Goal: Task Accomplishment & Management: Use online tool/utility

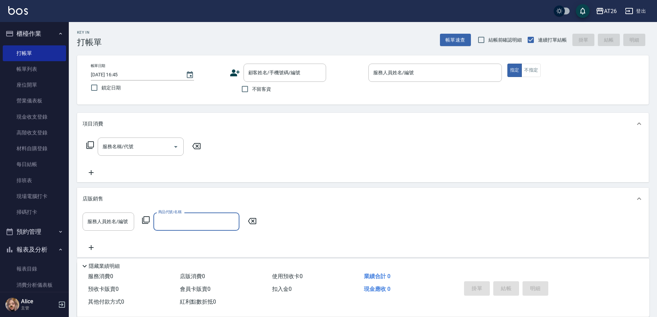
scroll to position [29, 0]
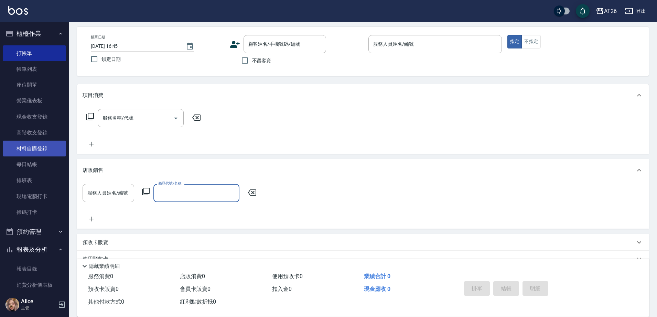
click at [42, 145] on link "材料自購登錄" at bounding box center [34, 149] width 63 height 16
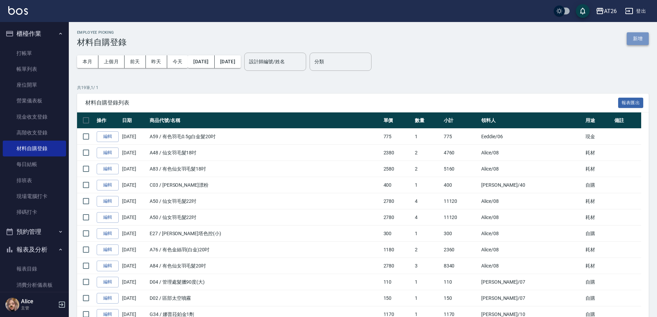
click at [628, 37] on button "新增" at bounding box center [638, 38] width 22 height 13
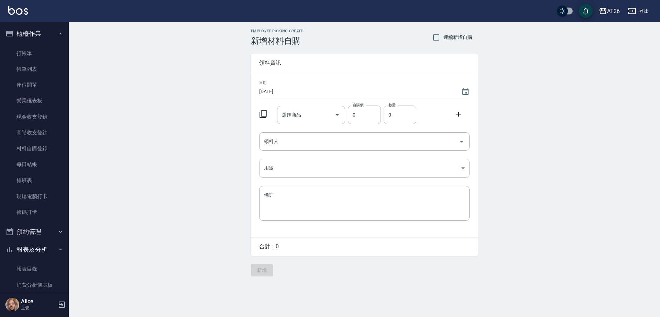
click at [321, 170] on body "AT26 登出 櫃檯作業 打帳單 帳單列表 座位開單 營業儀表板 現金收支登錄 高階收支登錄 材料自購登錄 每日結帳 排班表 現場電腦打卡 掃碼打卡 預約管理…" at bounding box center [330, 158] width 660 height 317
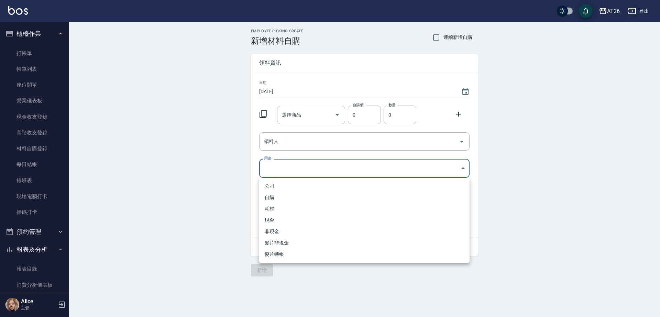
click at [284, 197] on li "自購" at bounding box center [364, 197] width 210 height 11
type input "自購"
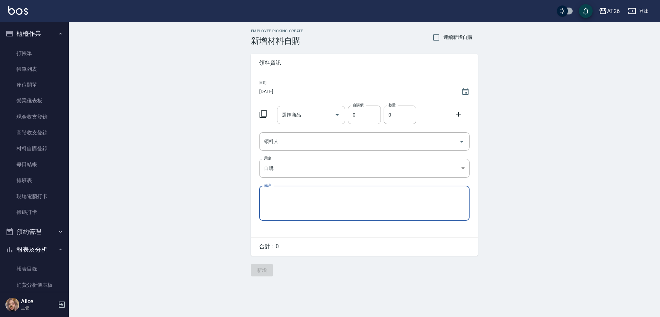
click at [313, 96] on input "[DATE]" at bounding box center [356, 91] width 195 height 11
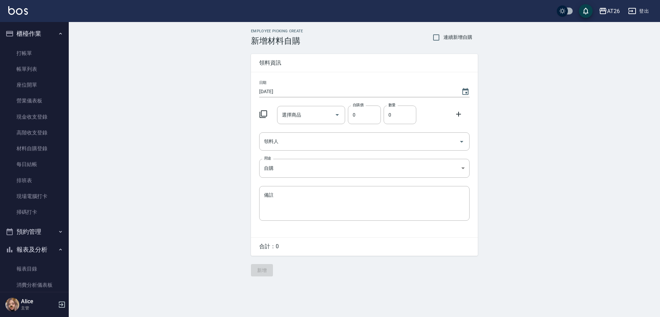
click at [311, 131] on div "日期 2025/08/22 選擇商品 選擇商品 自購價 0 自購價 數量 0 數量 領料人 領料人 用途 自購 自購 用途 備註 x 備註" at bounding box center [364, 154] width 227 height 165
click at [311, 140] on input "領料人" at bounding box center [359, 141] width 194 height 12
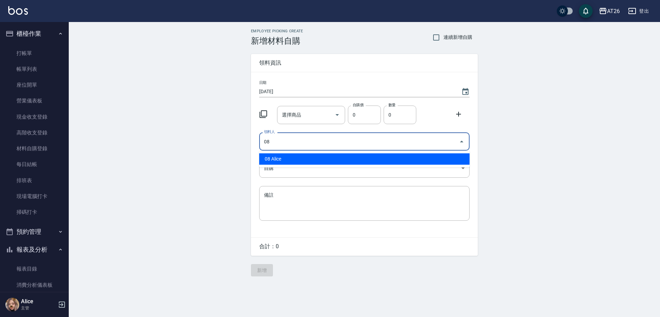
type input "08 Alice"
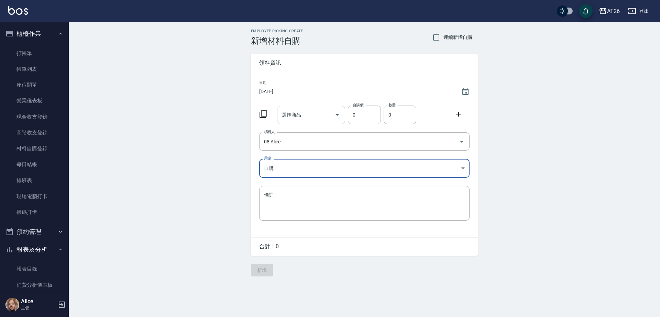
click at [300, 120] on input "選擇商品" at bounding box center [306, 115] width 52 height 12
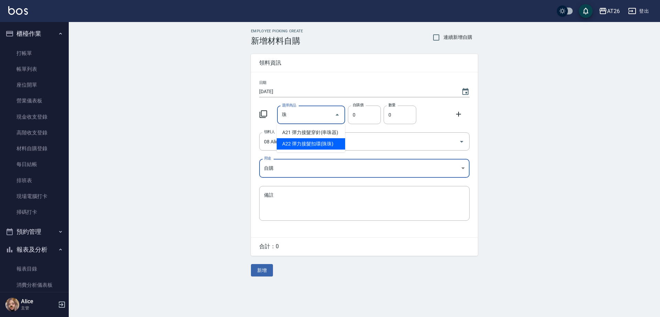
type input "彈力接髮扣環(珠珠)"
type input "400"
type input "1"
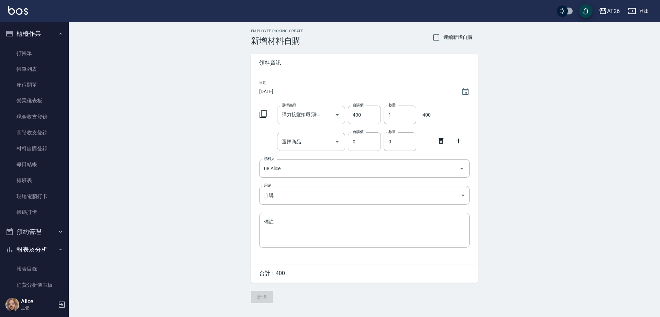
click at [443, 148] on div "選擇商品 選擇商品 自購價 0 自購價 數量 0 數量" at bounding box center [363, 140] width 213 height 21
click at [443, 143] on icon at bounding box center [441, 141] width 8 height 8
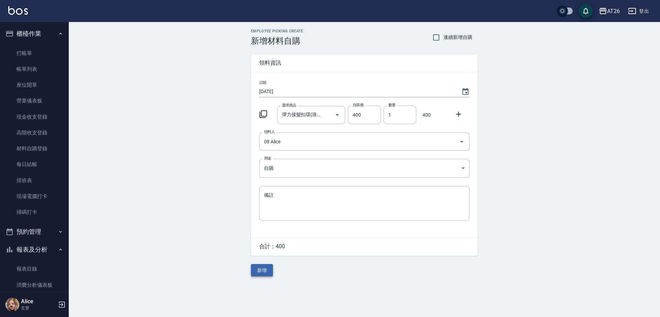
click at [252, 272] on button "新增" at bounding box center [262, 270] width 22 height 13
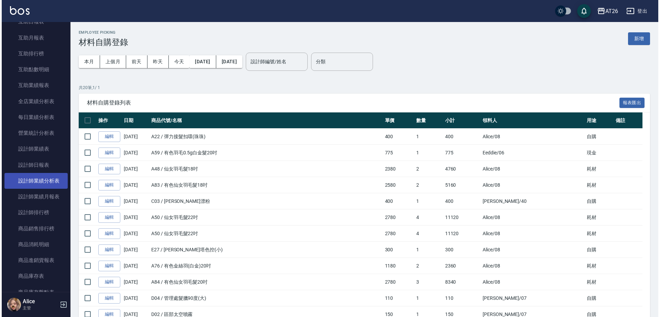
scroll to position [344, 0]
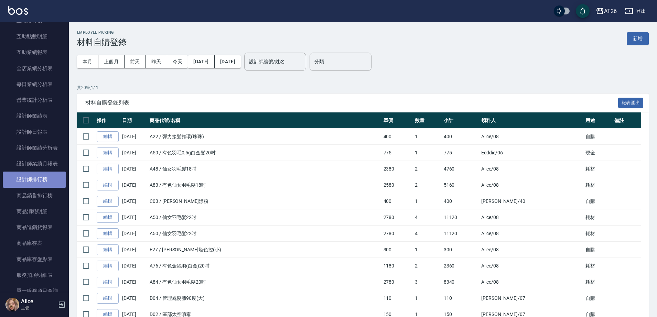
click at [36, 174] on link "設計師排行榜" at bounding box center [34, 180] width 63 height 16
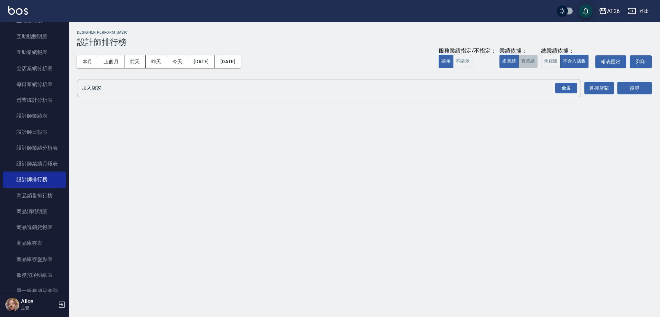
click at [534, 58] on button "實業績" at bounding box center [528, 61] width 19 height 13
click at [576, 86] on div "全選" at bounding box center [566, 88] width 22 height 11
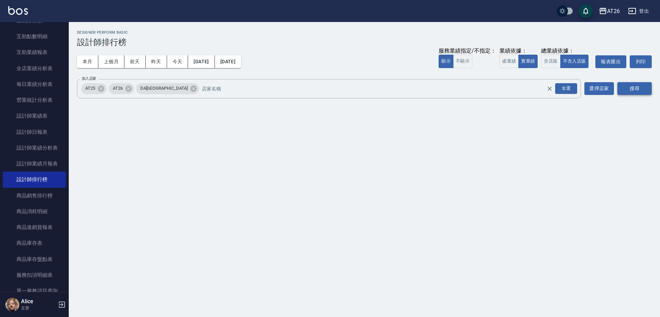
drag, startPoint x: 623, startPoint y: 77, endPoint x: 621, endPoint y: 94, distance: 16.6
click at [622, 84] on div "AT26 2025-08-01 - 2025-08-22 設計師排行榜 列印時間： 2025-08-22-19:47 Designer Perform Bas…" at bounding box center [365, 65] width 592 height 87
click at [621, 91] on button "搜尋" at bounding box center [635, 88] width 34 height 13
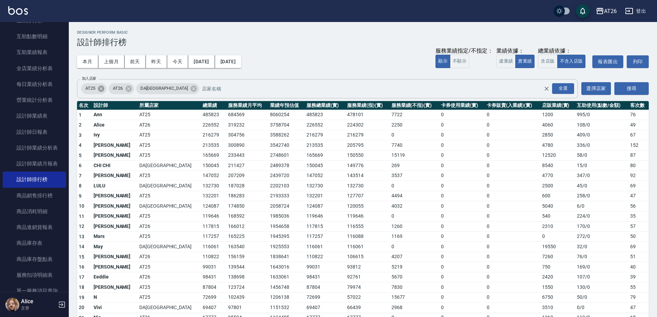
click at [105, 87] on icon at bounding box center [101, 89] width 8 height 8
drag, startPoint x: 134, startPoint y: 85, endPoint x: 131, endPoint y: 86, distance: 3.8
click at [162, 85] on icon at bounding box center [166, 89] width 8 height 8
click at [623, 90] on button "搜尋" at bounding box center [631, 88] width 34 height 13
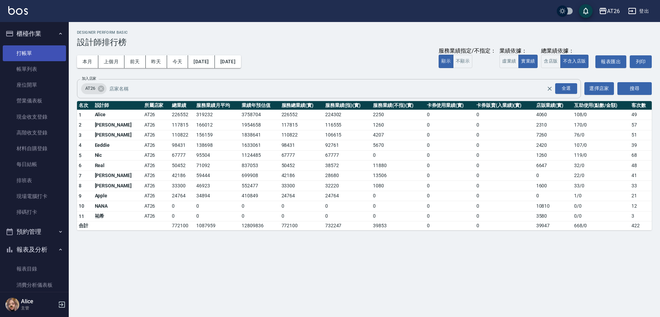
click at [29, 57] on link "打帳單" at bounding box center [34, 53] width 63 height 16
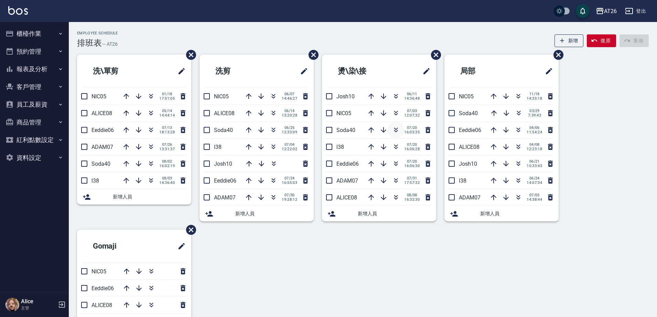
click at [392, 134] on button "button" at bounding box center [396, 130] width 17 height 17
click at [41, 30] on button "櫃檯作業" at bounding box center [34, 34] width 63 height 18
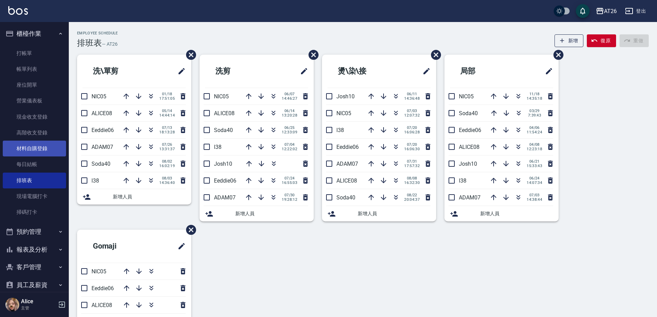
click at [33, 144] on link "材料自購登錄" at bounding box center [34, 149] width 63 height 16
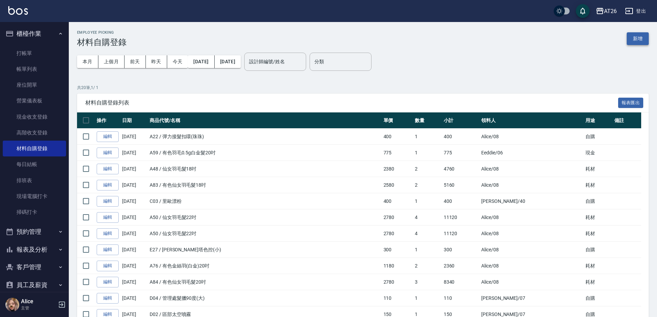
click at [636, 37] on button "新增" at bounding box center [638, 38] width 22 height 13
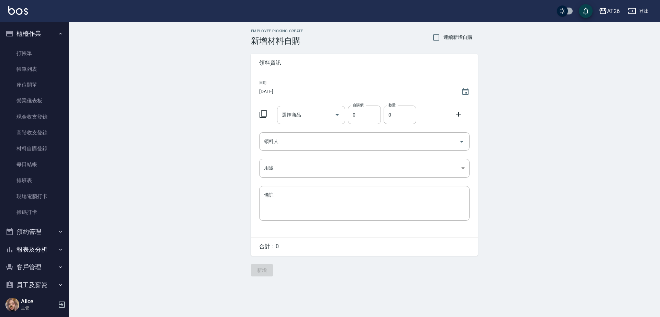
click at [298, 117] on div "選擇商品 選擇商品" at bounding box center [311, 115] width 68 height 18
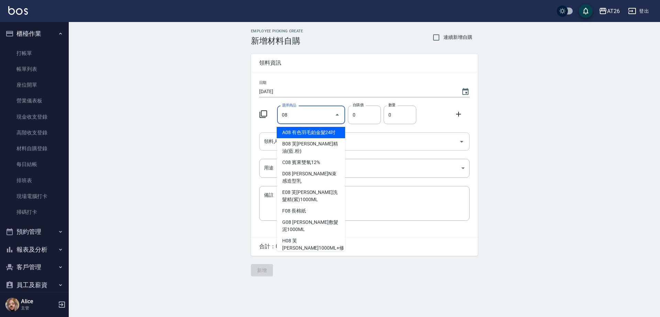
click at [260, 141] on div "領料人" at bounding box center [364, 141] width 210 height 18
type input "08"
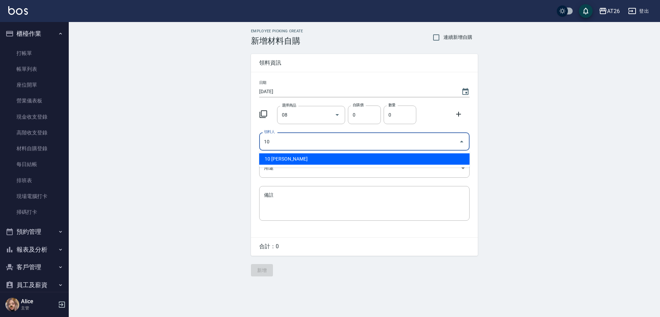
type input "1"
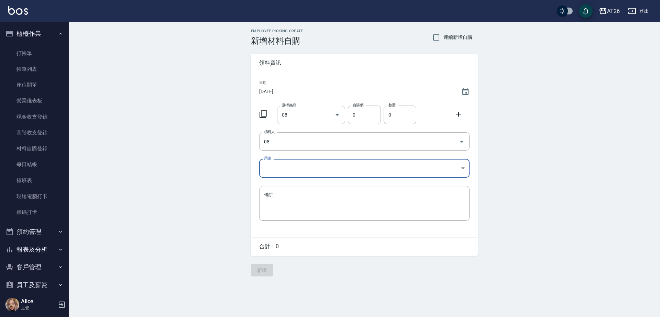
type input "08 Alice"
click at [331, 121] on div "08 選擇商品" at bounding box center [311, 115] width 68 height 18
type input "f"
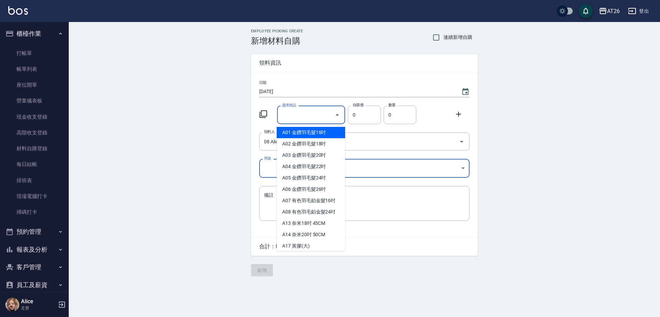
drag, startPoint x: 287, startPoint y: 115, endPoint x: 281, endPoint y: 119, distance: 7.7
click at [287, 115] on input "選擇商品" at bounding box center [306, 115] width 52 height 12
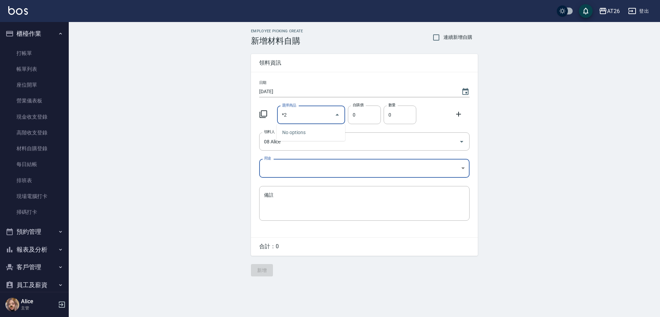
type input "*"
type input "f"
type input "橋"
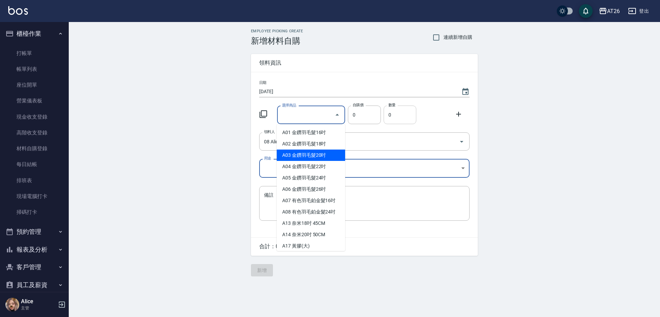
click at [397, 114] on input "0" at bounding box center [400, 115] width 33 height 19
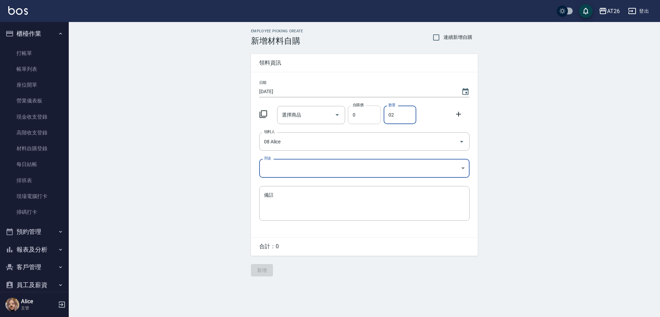
type input "02"
click at [364, 109] on input "0" at bounding box center [364, 115] width 33 height 19
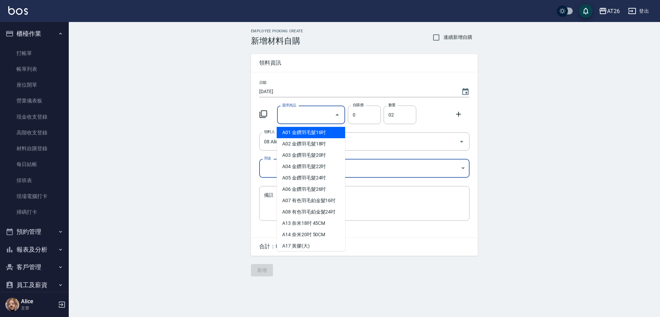
drag, startPoint x: 308, startPoint y: 117, endPoint x: 305, endPoint y: 118, distance: 3.9
click at [308, 117] on input "選擇商品" at bounding box center [306, 115] width 52 height 12
click at [259, 111] on icon at bounding box center [263, 114] width 8 height 8
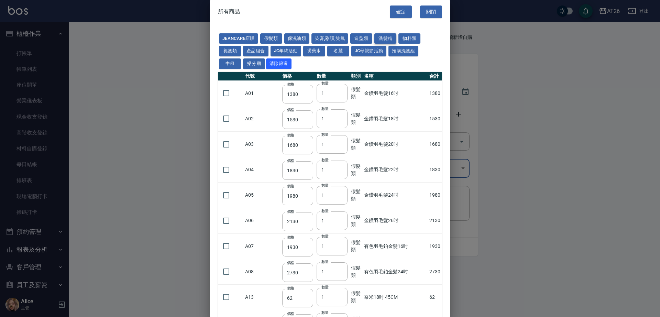
click at [388, 39] on button "洗髮精" at bounding box center [386, 38] width 22 height 11
type input "300"
type input "740"
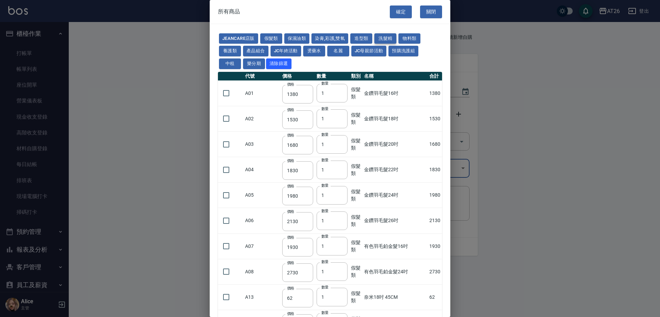
type input "300"
type input "410"
type input "945"
type input "1155"
type input "240"
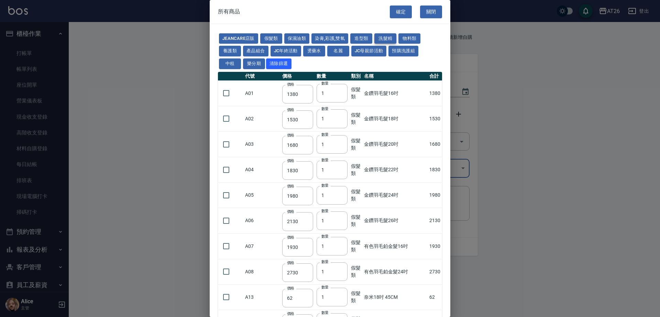
type input "600"
type input "1040"
type input "390"
type input "800"
type input "250"
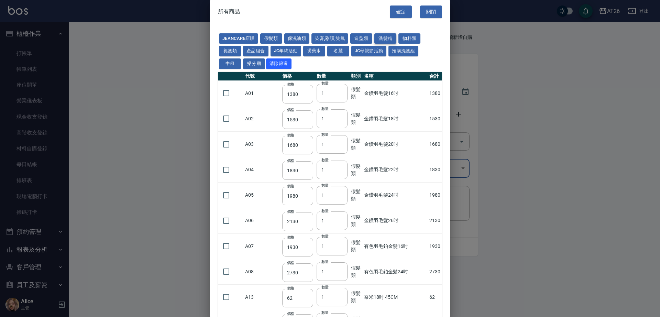
type input "250"
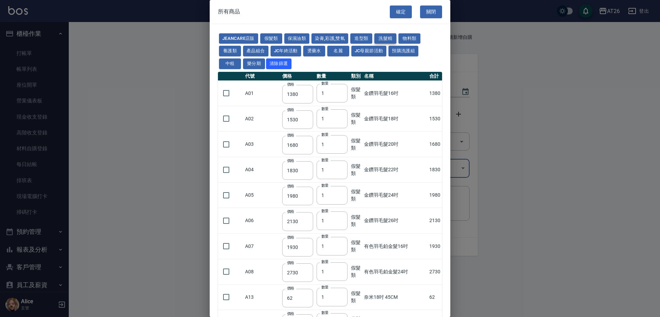
type input "250"
type input "200"
type input "160"
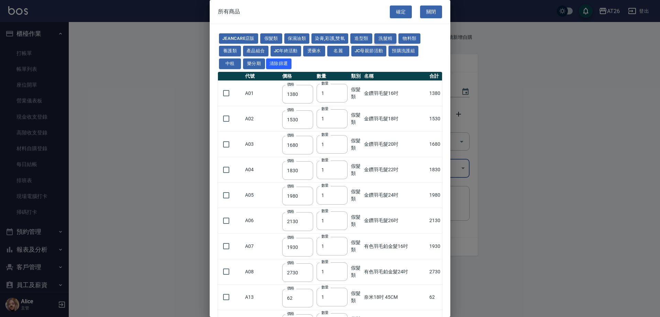
type input "130"
type input "300"
type input "750"
type input "390"
type input "286"
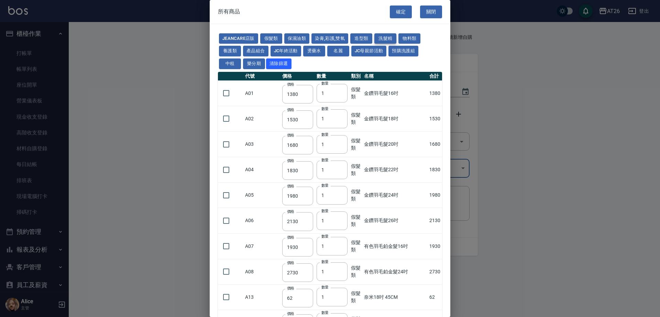
type input "400"
type input "293"
type input "280"
type input "330"
type input "1150"
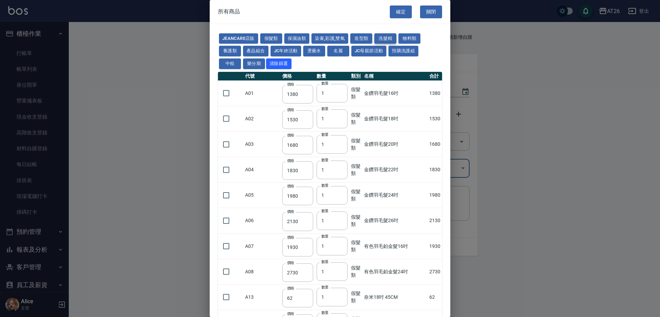
type input "299"
type input "286"
type input "572"
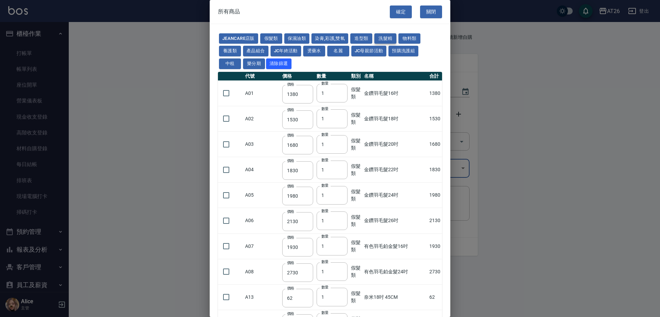
type input "286"
type input "572"
type input "286"
type input "572"
type input "300"
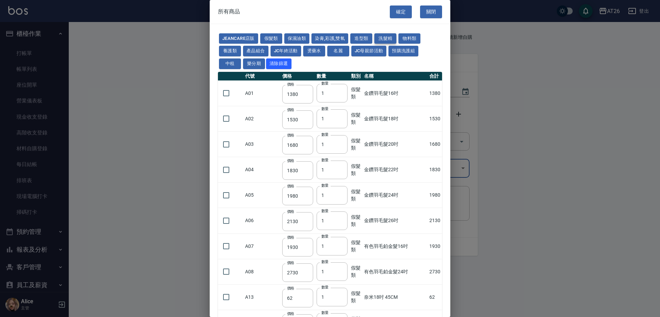
type input "300"
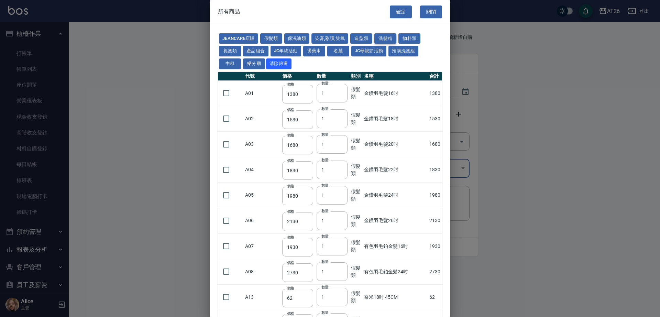
type input "300"
type input "800"
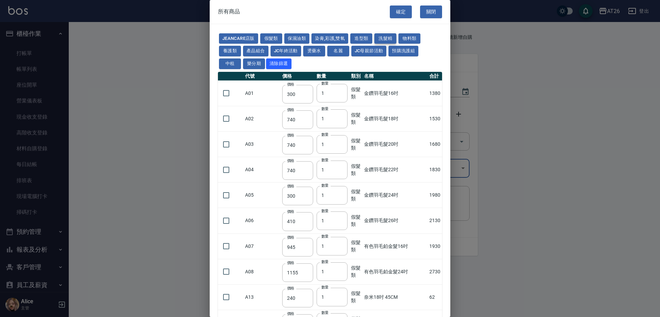
type input "945"
type input "360"
type input "880"
type input "300"
type input "400"
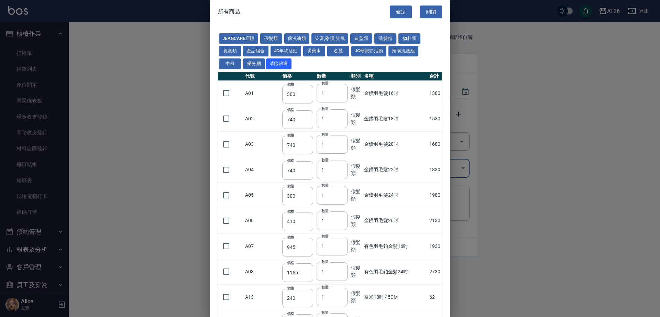
type input "1160"
type input "480"
type input "1160"
type input "480"
type input "1240"
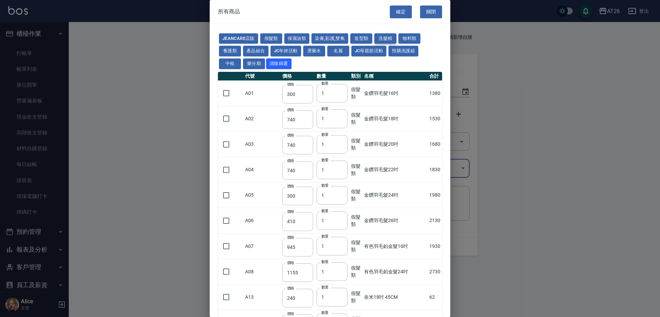
type input "540"
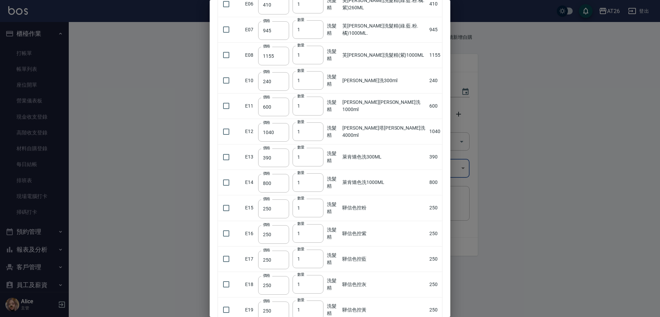
scroll to position [2, 0]
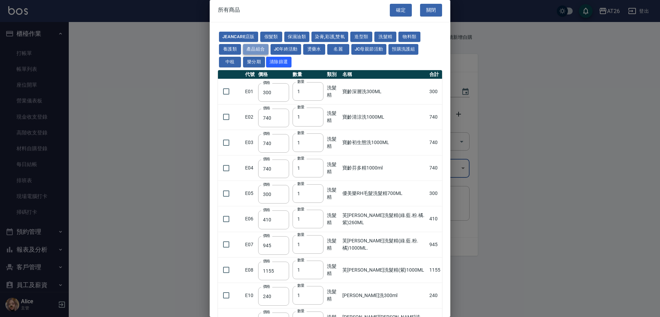
click at [259, 48] on button "產品組合" at bounding box center [255, 49] width 25 height 11
type input "400"
type input "1485"
type input "300"
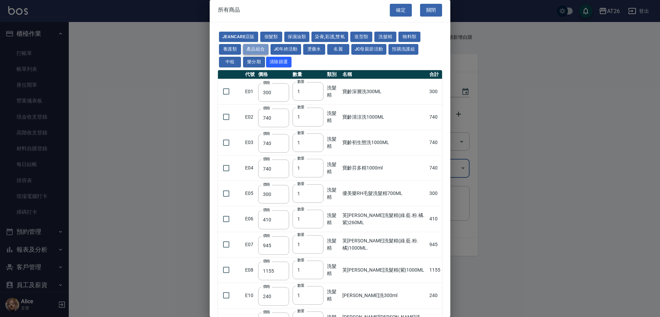
type input "450"
type input "760"
type input "1295"
type input "1505"
type input "248"
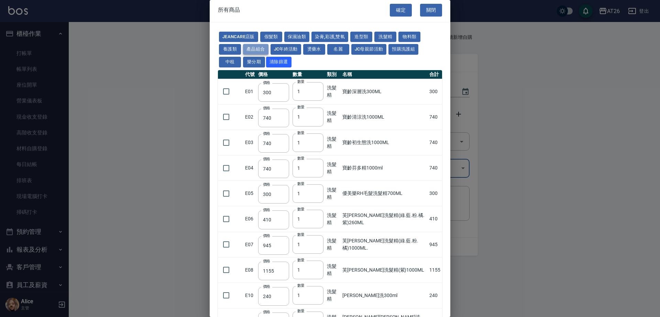
type input "550"
type input "552"
type input "682"
type input "325"
type input "442"
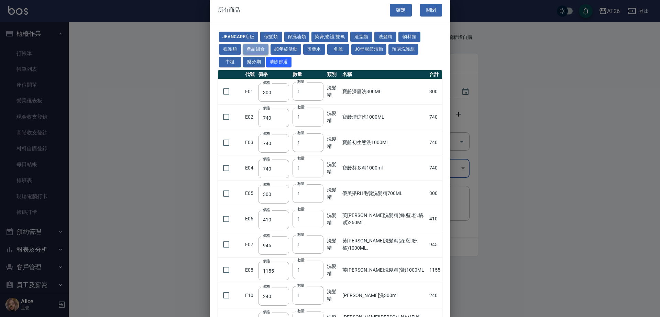
type input "340"
type input "552"
type input "680"
type input "682"
type input "840"
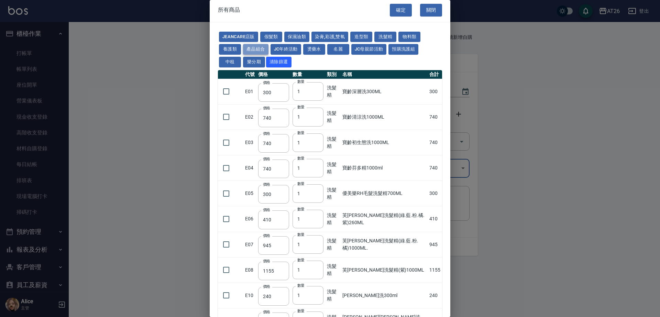
type input "1000"
type input "330"
type input "1199"
type input "500"
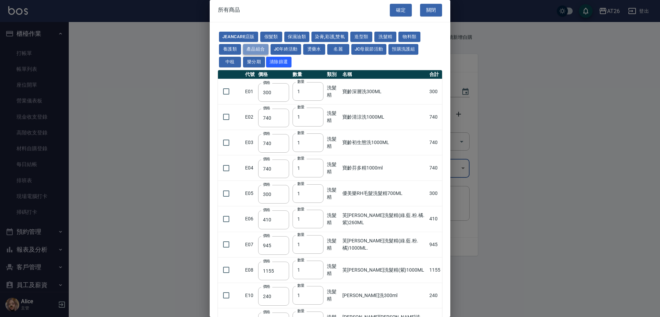
type input "500"
type input "250"
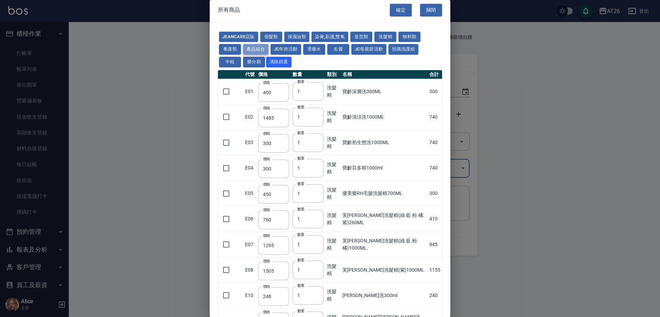
type input "825"
type input "330"
type input "220"
type input "350"
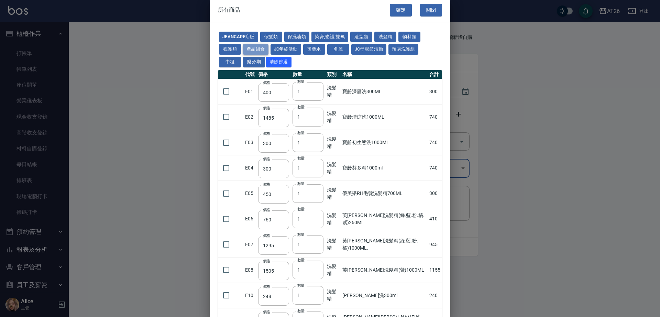
type input "700"
type input "1050"
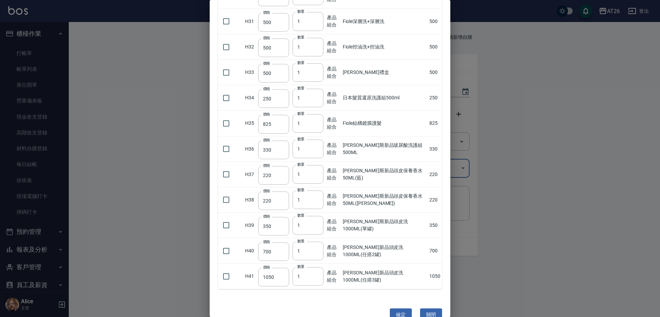
scroll to position [724, 0]
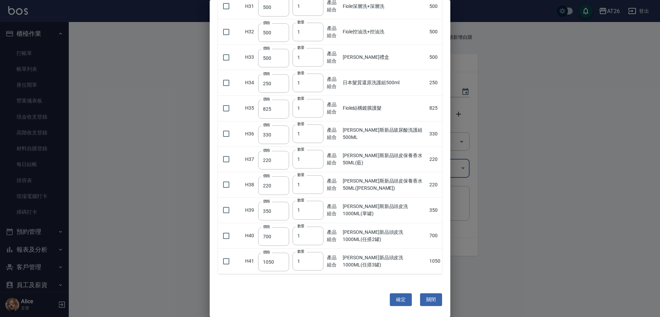
drag, startPoint x: 225, startPoint y: 233, endPoint x: 250, endPoint y: 246, distance: 28.1
click at [225, 235] on input "checkbox" at bounding box center [226, 236] width 14 height 14
checkbox input "true"
click at [397, 298] on button "確定" at bounding box center [401, 299] width 22 height 13
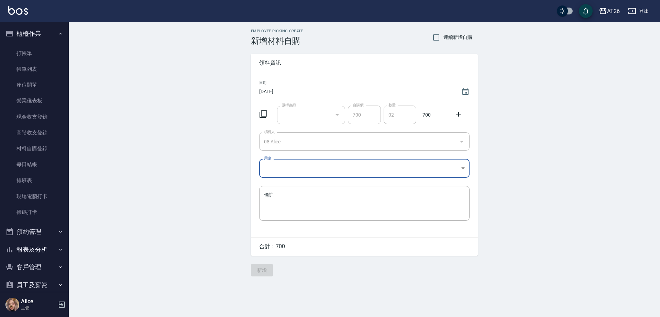
type input "喬娜斯新品頭皮洗1000ML(任搭2罐)"
type input "700"
type input "1"
click at [327, 115] on keeper-lock "Open Keeper Popup" at bounding box center [326, 115] width 8 height 8
click at [223, 120] on keeper-shadow-container at bounding box center [223, 120] width 0 height 0
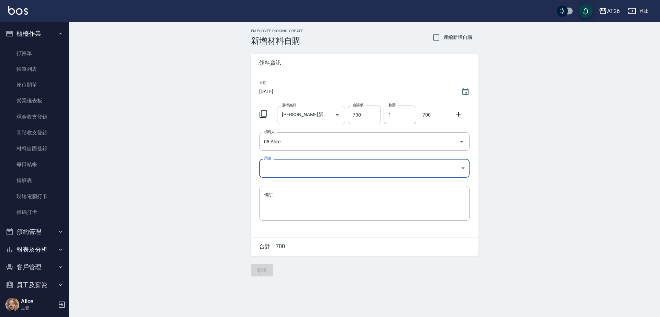
click at [314, 116] on input "喬娜斯新品頭皮洗1000ML(任搭2罐)" at bounding box center [306, 115] width 52 height 12
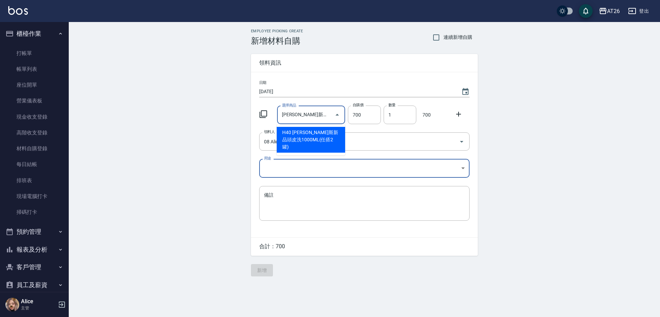
click at [261, 112] on icon at bounding box center [263, 114] width 8 height 8
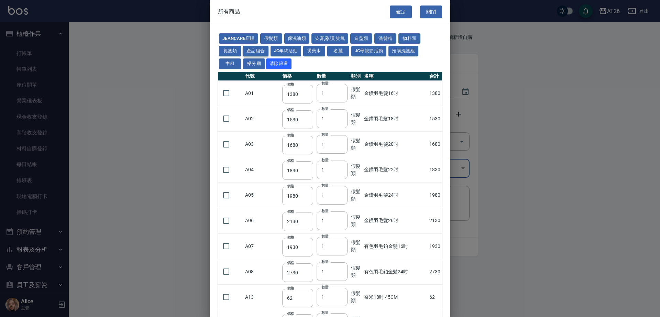
click at [251, 51] on button "產品組合" at bounding box center [255, 51] width 25 height 11
type input "400"
type input "1485"
type input "300"
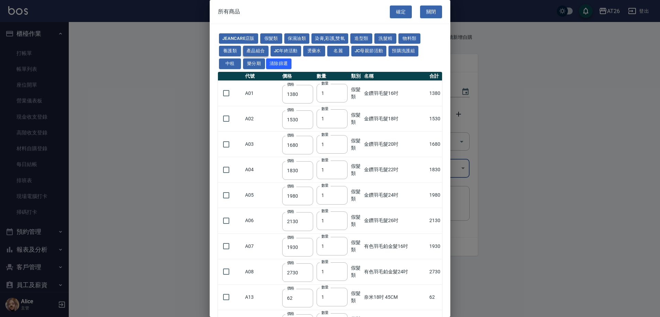
type input "450"
type input "760"
type input "1295"
type input "1505"
type input "248"
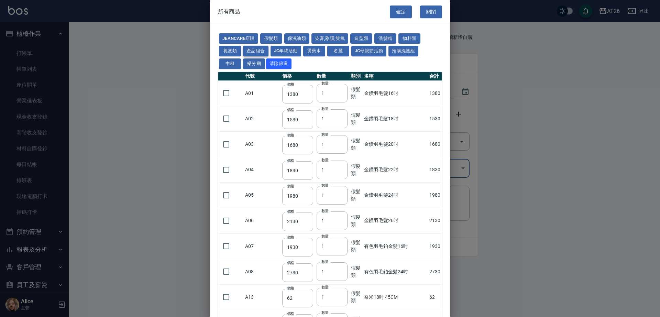
type input "550"
type input "552"
type input "682"
type input "325"
type input "442"
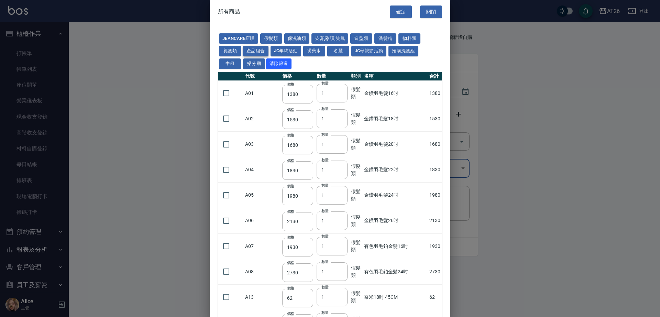
type input "340"
type input "552"
type input "680"
type input "682"
type input "840"
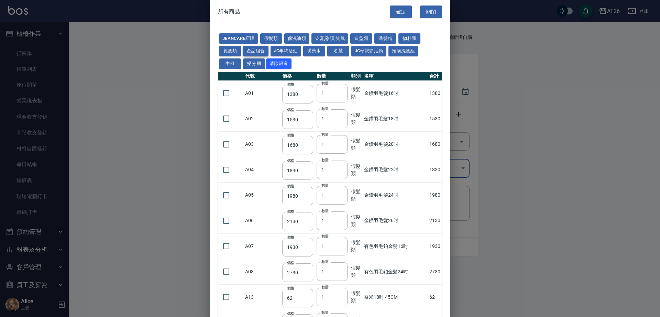
type input "1000"
type input "330"
type input "1199"
type input "500"
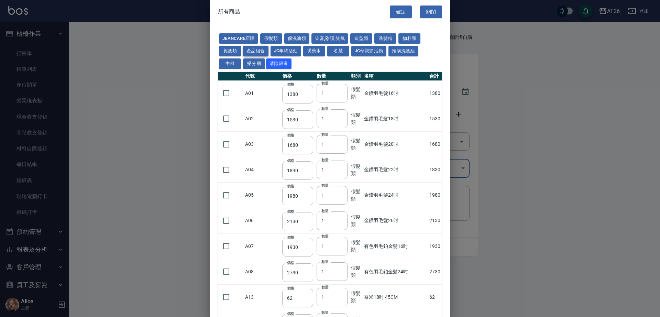
type input "500"
type input "250"
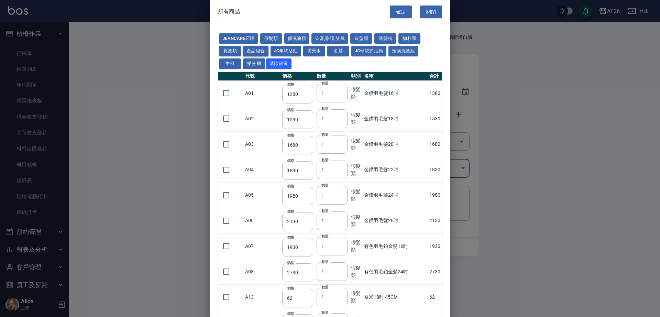
type input "825"
type input "330"
type input "220"
type input "350"
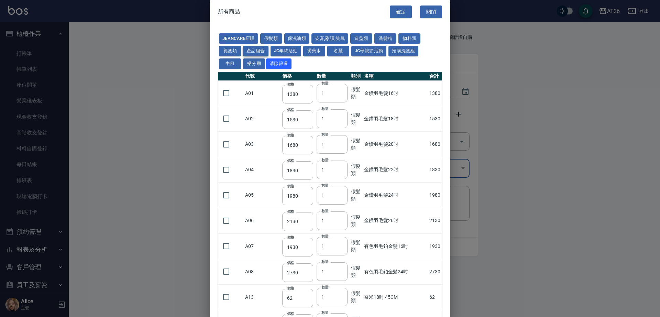
type input "700"
type input "1050"
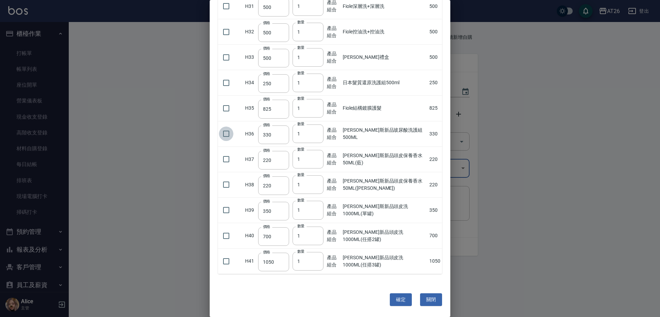
click at [225, 133] on input "checkbox" at bounding box center [226, 134] width 14 height 14
checkbox input "true"
click at [398, 304] on button "確定" at bounding box center [401, 299] width 22 height 13
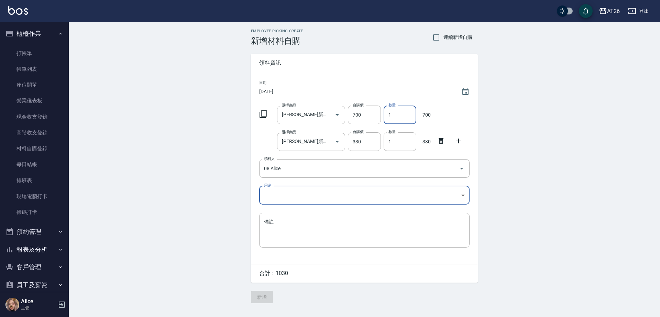
click at [405, 120] on input "1" at bounding box center [400, 115] width 33 height 19
type input "2"
click at [443, 141] on icon at bounding box center [441, 141] width 5 height 6
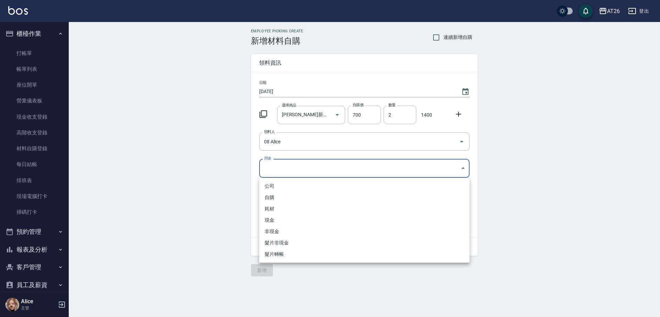
click at [310, 169] on body "AT26 登出 櫃檯作業 打帳單 帳單列表 座位開單 營業儀表板 現金收支登錄 高階收支登錄 材料自購登錄 每日結帳 排班表 現場電腦打卡 掃碼打卡 預約管理…" at bounding box center [330, 158] width 660 height 317
click at [297, 199] on li "自購" at bounding box center [364, 197] width 210 height 11
type input "自購"
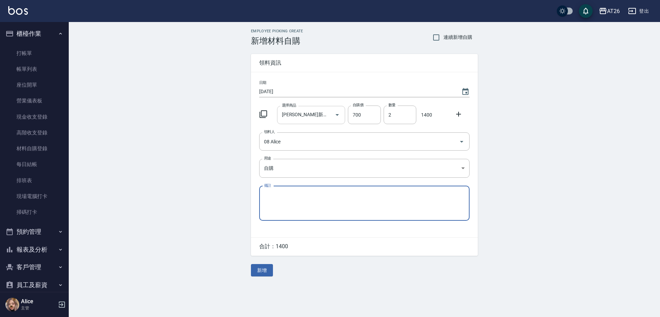
click at [325, 115] on keeper-lock "Open Keeper Popup" at bounding box center [326, 115] width 8 height 8
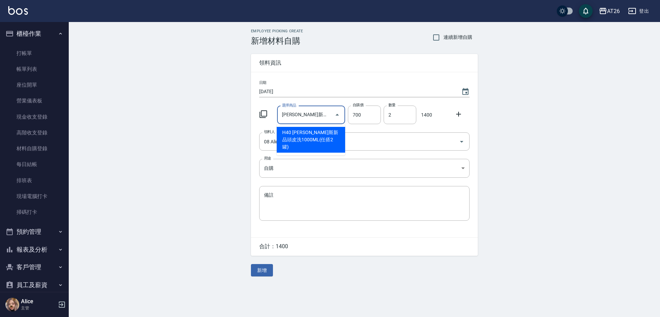
click at [316, 117] on input "喬娜斯新品頭皮洗1000ML(任搭2罐)" at bounding box center [306, 115] width 52 height 12
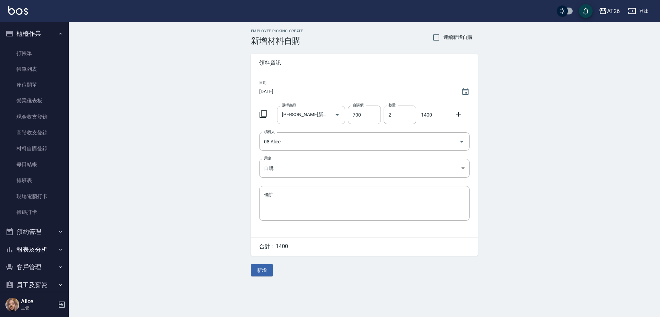
click at [265, 112] on icon at bounding box center [263, 114] width 8 height 8
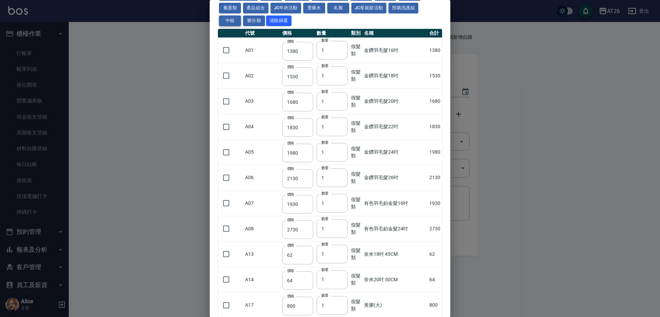
scroll to position [0, 0]
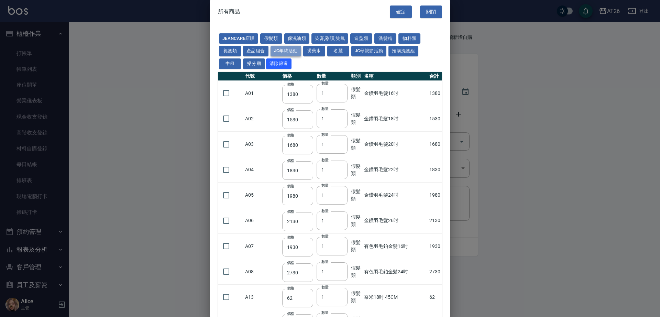
click at [283, 50] on button "JC年終活動" at bounding box center [286, 51] width 31 height 11
type input "1099"
type input "1600"
type input "1500"
type input "1580"
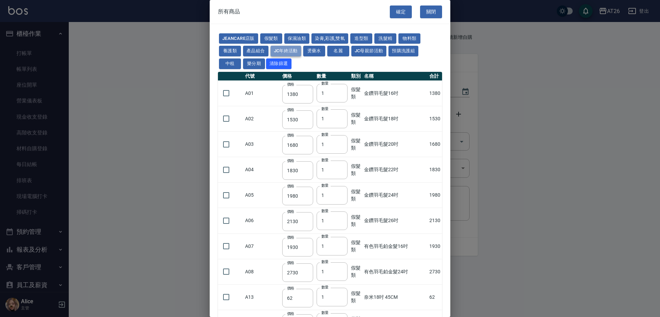
type input "1580"
type input "1700"
type input "1500"
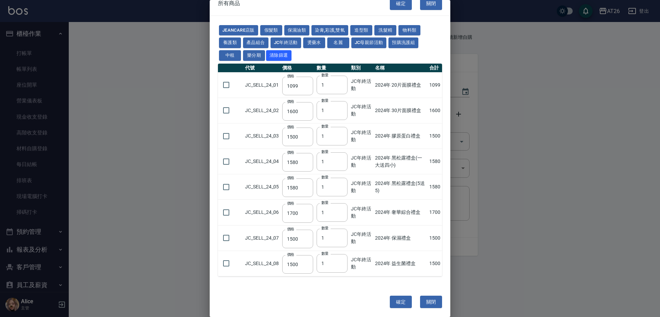
scroll to position [10, 0]
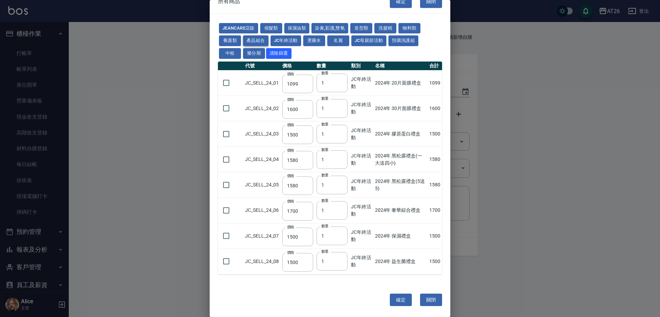
click at [257, 38] on button "產品組合" at bounding box center [255, 40] width 25 height 11
type input "400"
type input "1485"
type input "300"
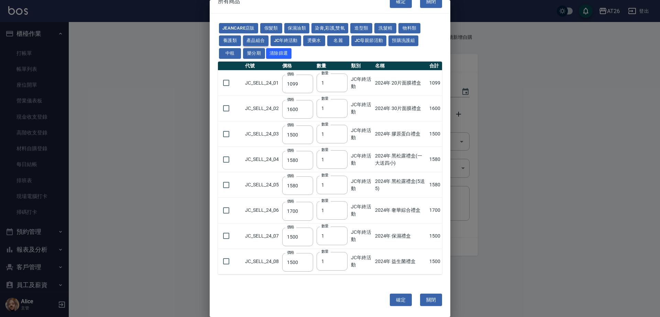
type input "450"
type input "760"
type input "1295"
type input "1505"
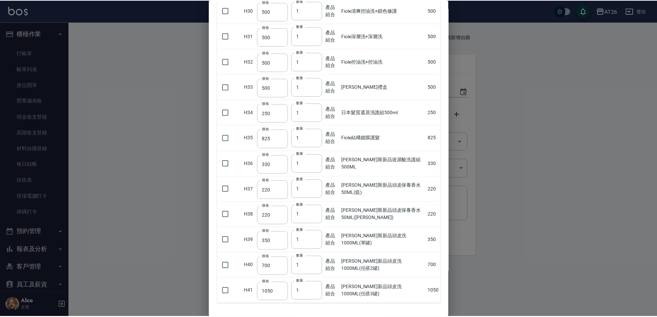
scroll to position [724, 0]
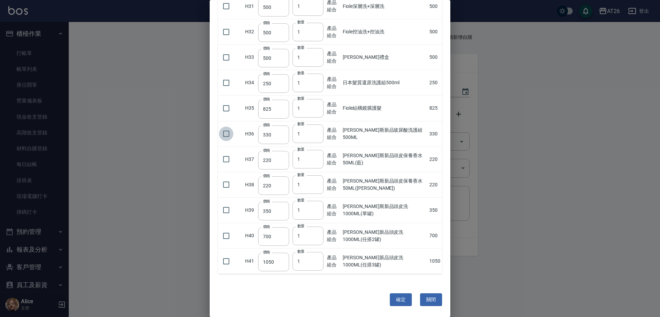
click at [226, 137] on input "checkbox" at bounding box center [226, 134] width 14 height 14
checkbox input "true"
click at [320, 134] on input "1" at bounding box center [308, 133] width 31 height 19
type input "2"
click at [315, 133] on input "2" at bounding box center [308, 133] width 31 height 19
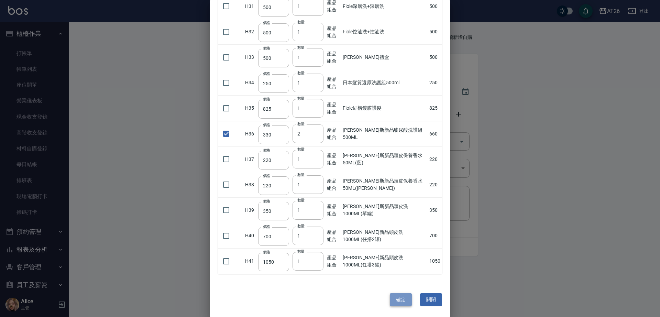
click at [395, 297] on button "確定" at bounding box center [401, 299] width 22 height 13
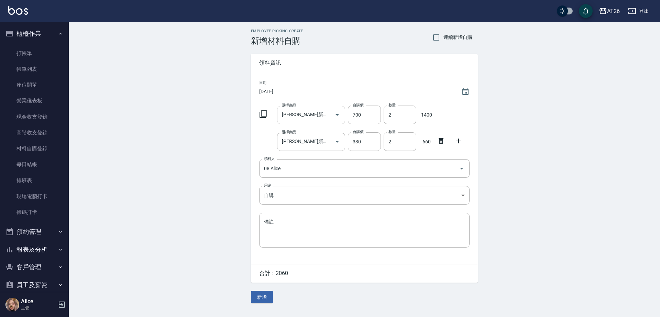
drag, startPoint x: 329, startPoint y: 114, endPoint x: 301, endPoint y: 116, distance: 28.3
click at [275, 115] on div "選擇商品 喬娜斯新品頭皮洗1000ML(任搭2罐) 選擇商品" at bounding box center [309, 113] width 71 height 21
drag, startPoint x: 359, startPoint y: 115, endPoint x: 337, endPoint y: 123, distance: 22.9
click at [337, 123] on div "選擇商品 喬娜斯新品頭皮洗1000ML(任搭2罐) 選擇商品 自購價 700 自購價 數量 2 數量 1400" at bounding box center [363, 113] width 213 height 21
type input "0"
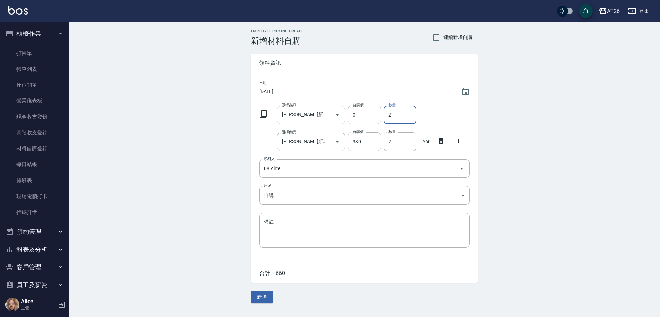
click at [398, 122] on input "2" at bounding box center [400, 115] width 33 height 19
type input "0"
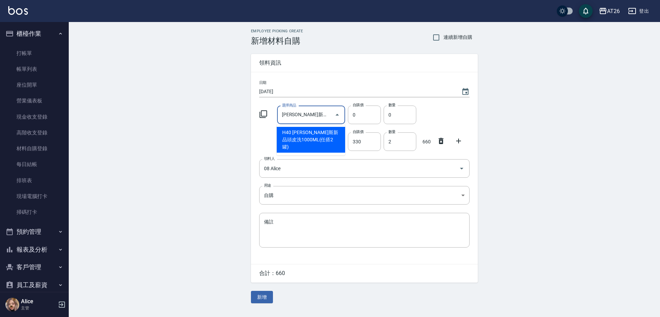
click at [308, 119] on input "喬娜斯新品頭皮洗1000ML(任搭2罐)" at bounding box center [306, 115] width 52 height 12
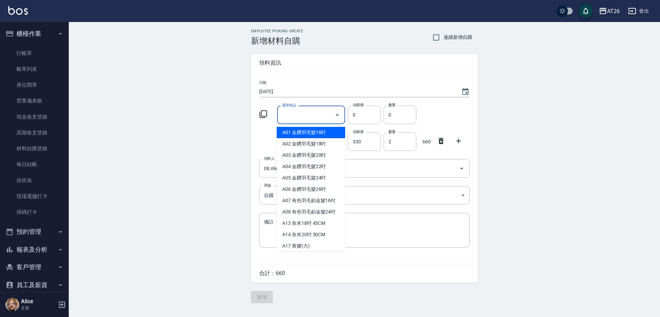
click at [582, 111] on div "Employee Picking Create 新增材料自購 連續新增自購 領料資訊 日期 2025/08/22 選擇商品 選擇商品 自購價 0 自購價 數量…" at bounding box center [365, 166] width 592 height 288
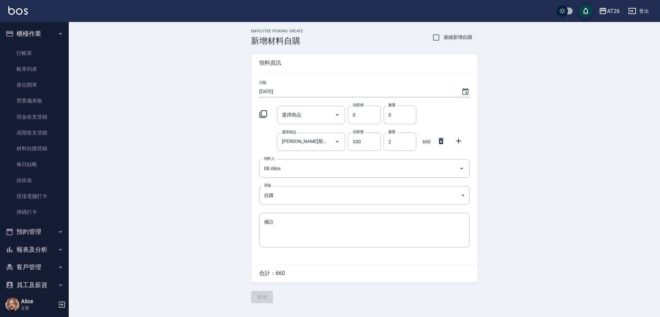
click at [261, 299] on div "Employee Picking Create 新增材料自購 連續新增自購 領料資訊 日期 2025/08/22 選擇商品 選擇商品 自購價 0 自購價 數量…" at bounding box center [364, 166] width 241 height 288
click at [261, 301] on div "Employee Picking Create 新增材料自購 連續新增自購 領料資訊 日期 2025/08/22 選擇商品 選擇商品 自購價 0 自購價 數量…" at bounding box center [364, 166] width 241 height 288
click at [261, 302] on div "Employee Picking Create 新增材料自購 連續新增自購 領料資訊 日期 2025/08/22 選擇商品 選擇商品 自購價 0 自購價 數量…" at bounding box center [364, 166] width 241 height 288
click at [262, 303] on div "Employee Picking Create 新增材料自購 連續新增自購 領料資訊 日期 2025/08/22 選擇商品 選擇商品 自購價 0 自購價 數量…" at bounding box center [364, 166] width 241 height 288
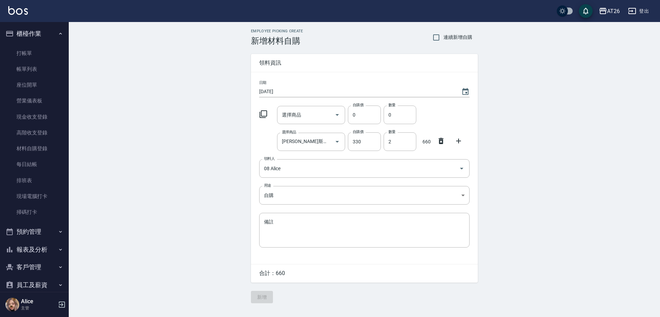
click at [259, 296] on div "Employee Picking Create 新增材料自購 連續新增自購 領料資訊 日期 2025/08/22 選擇商品 選擇商品 自購價 0 自購價 數量…" at bounding box center [364, 166] width 241 height 288
drag, startPoint x: 217, startPoint y: -37, endPoint x: 253, endPoint y: -37, distance: 36.5
click at [253, 0] on html "AT26 登出 櫃檯作業 打帳單 帳單列表 座位開單 營業儀表板 現金收支登錄 高階收支登錄 材料自購登錄 每日結帳 排班表 現場電腦打卡 掃碼打卡 預約管理…" at bounding box center [330, 158] width 660 height 317
click at [195, 139] on div "Employee Picking Create 新增材料自購 連續新增自購 領料資訊 日期 2025/08/22 選擇商品 選擇商品 自購價 0 自購價 數量…" at bounding box center [365, 166] width 592 height 288
click at [312, 116] on input "選擇商品" at bounding box center [306, 115] width 52 height 12
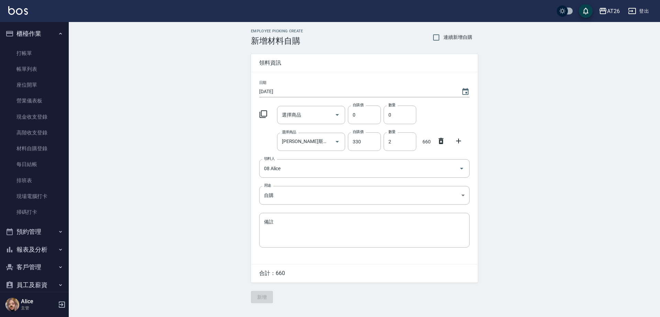
click at [268, 151] on div "日期 2025/08/22 選擇商品 選擇商品 自購價 0 自購價 數量 0 數量 選擇商品 喬娜斯新品玻尿酸洗護組500ML 選擇商品 自購價 330 自購…" at bounding box center [364, 168] width 227 height 192
click at [299, 138] on input "[PERSON_NAME]斯新品玻尿酸洗護組500ML" at bounding box center [306, 142] width 52 height 12
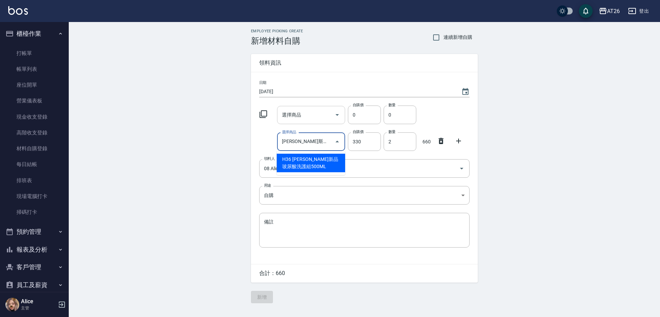
click at [297, 110] on input "選擇商品" at bounding box center [306, 115] width 52 height 12
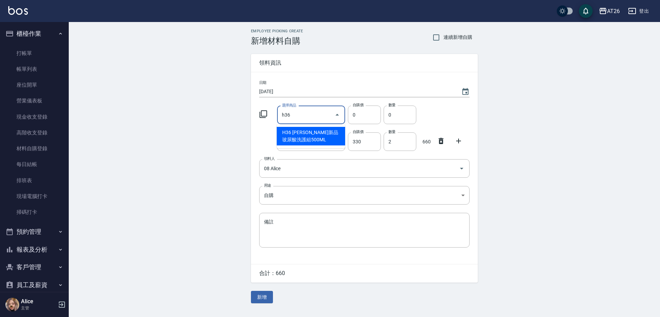
type input "[PERSON_NAME]斯新品玻尿酸洗護組500ML"
type input "330"
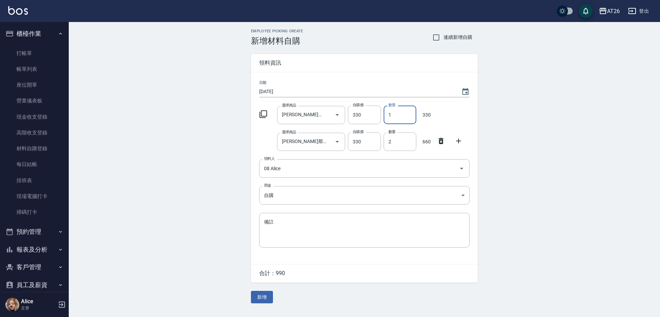
click at [403, 124] on input "1" at bounding box center [400, 115] width 33 height 19
type input "02"
click at [400, 150] on input "2" at bounding box center [400, 141] width 33 height 19
click at [441, 143] on icon at bounding box center [441, 141] width 5 height 6
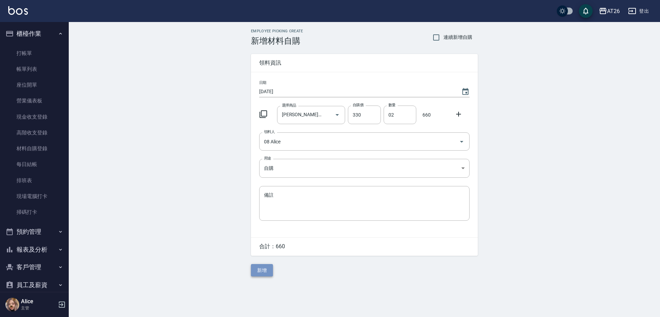
click at [270, 273] on button "新增" at bounding box center [262, 270] width 22 height 13
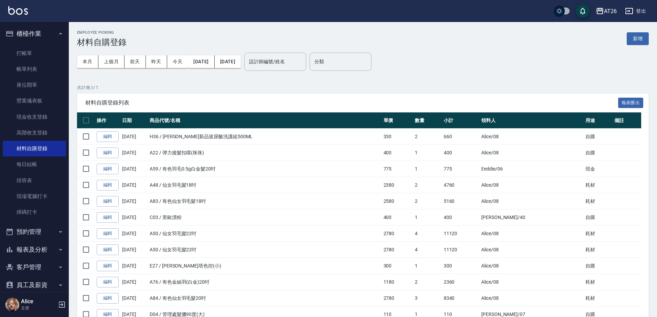
click at [178, 51] on div "本月 上個月 前天 昨天 今天 2025/08/01 2025/08/22" at bounding box center [159, 61] width 164 height 29
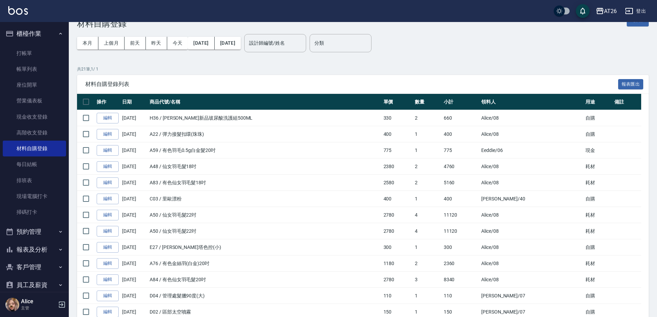
scroll to position [15, 0]
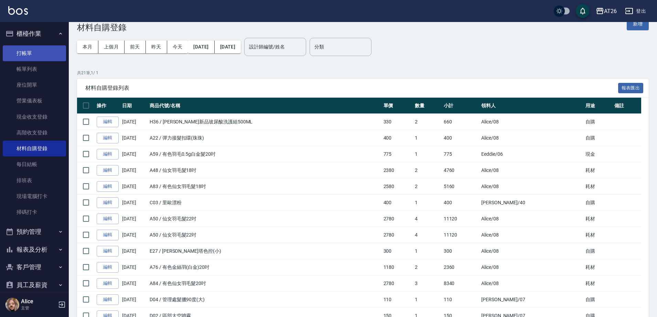
click at [38, 56] on link "打帳單" at bounding box center [34, 53] width 63 height 16
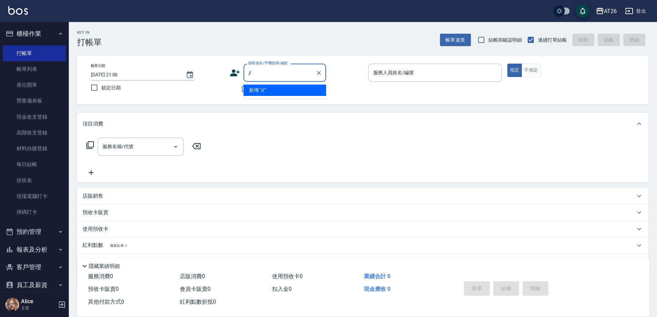
type input "//"
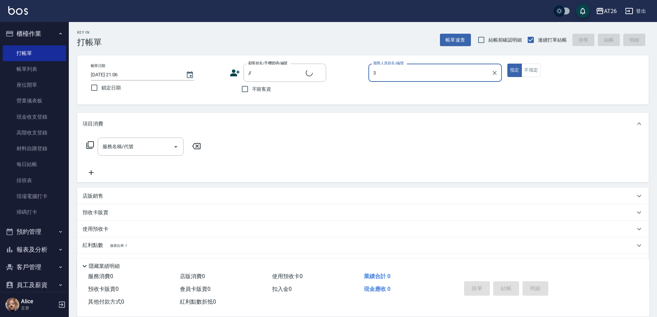
type input "38"
type input "無名字////null"
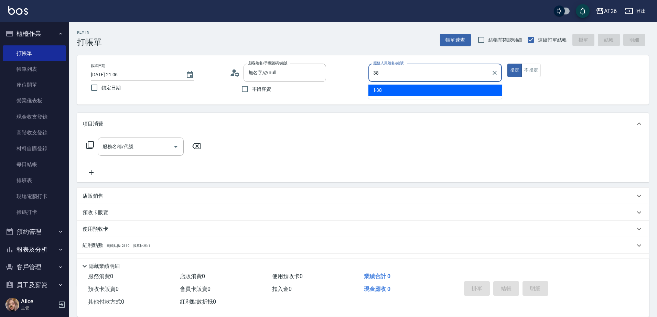
type input "38"
type button "true"
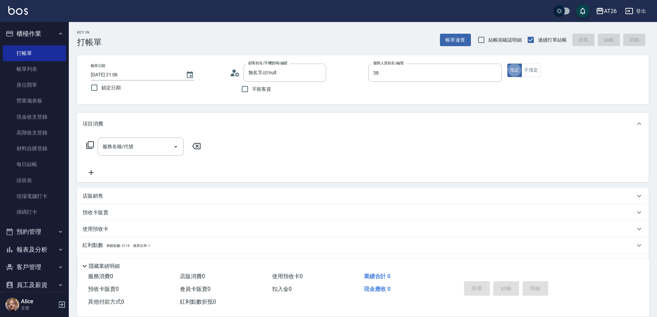
type input "l-38"
click at [140, 191] on div "店販銷售" at bounding box center [363, 196] width 572 height 17
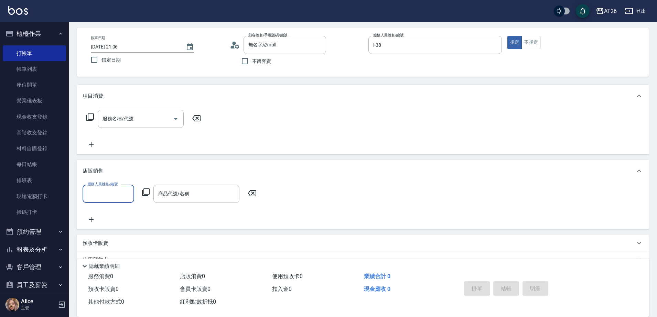
scroll to position [43, 0]
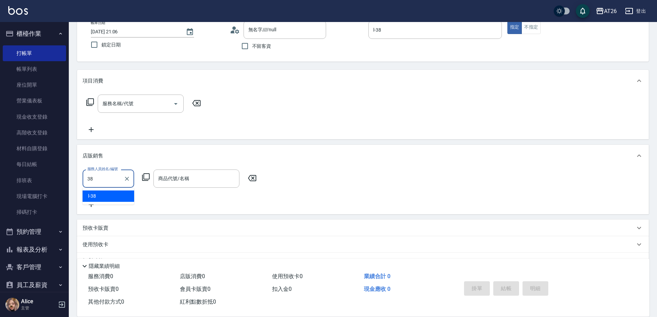
type input "l-38"
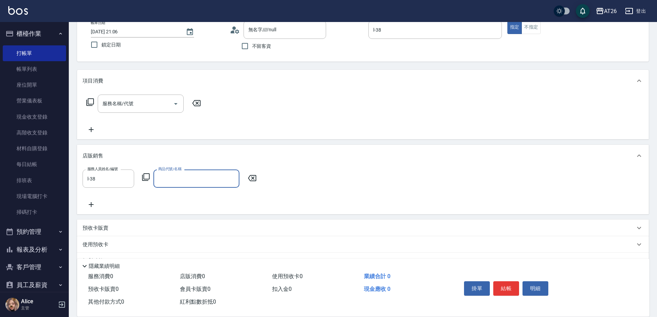
type input "1"
type input "[PERSON_NAME]斯新品玻尿酸洗護組500ML"
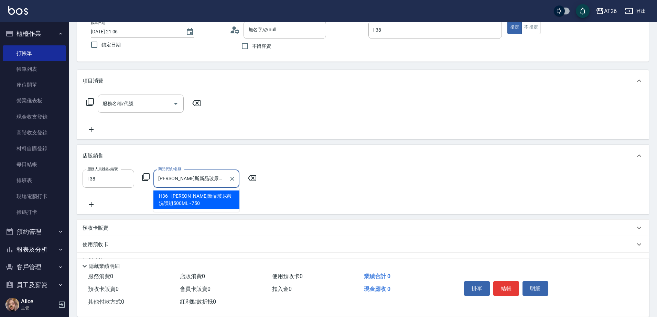
type input "70"
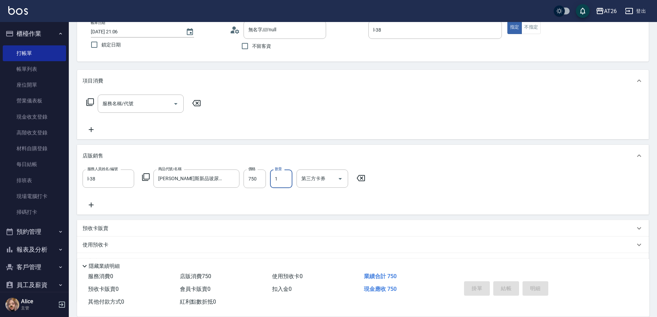
type input "2025/08/22 21:08"
type input "0"
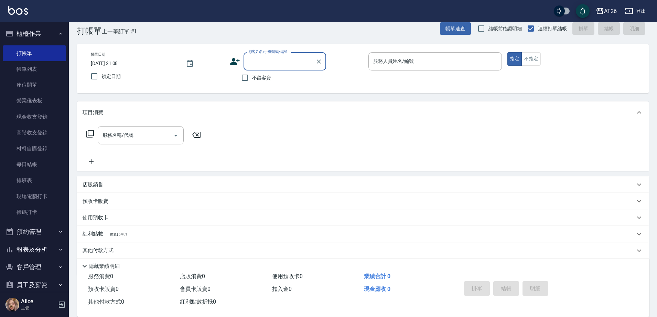
scroll to position [0, 0]
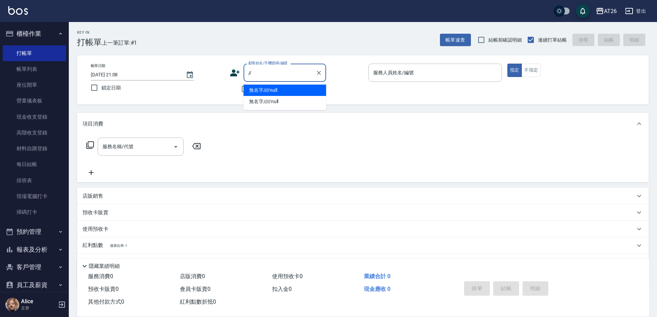
type input "無名字////null"
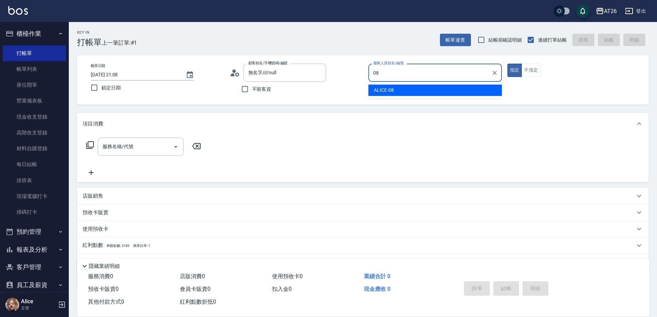
type input "ALICE-08"
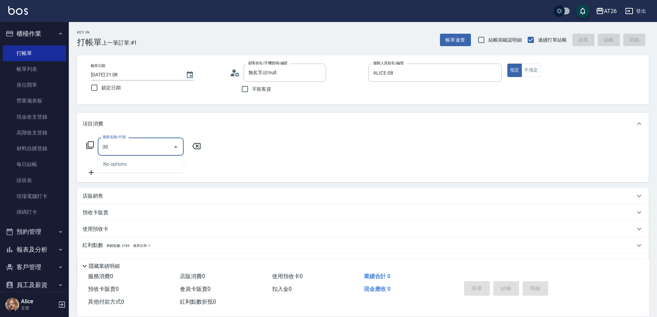
type input "301"
type input "120"
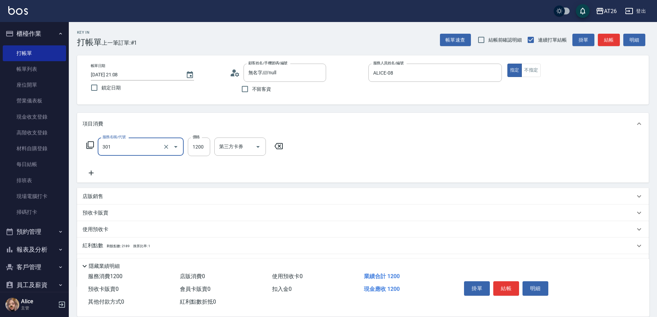
type input "燙髮(301)"
type input "2"
type input "0"
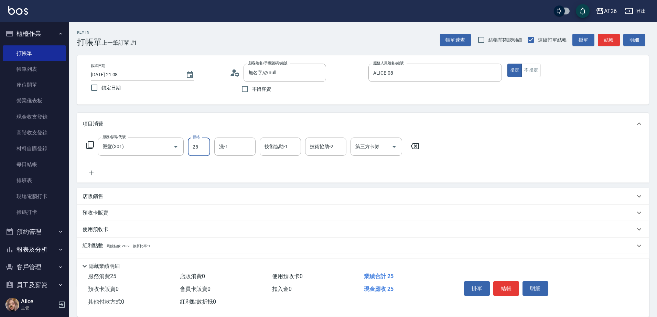
type input "250"
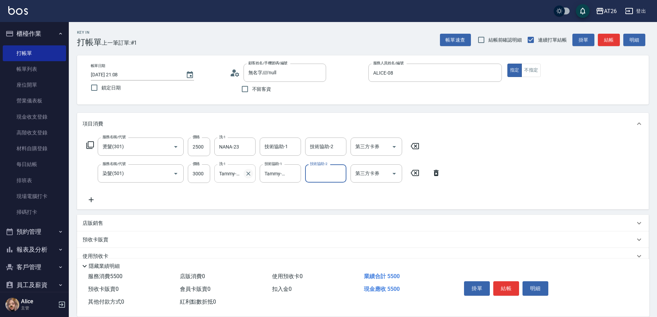
click at [247, 175] on icon "Clear" at bounding box center [248, 174] width 4 height 4
click at [331, 167] on div "技術協助-2" at bounding box center [325, 173] width 41 height 18
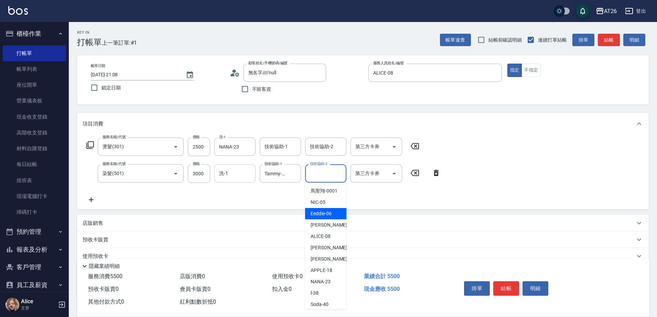
click at [94, 200] on icon at bounding box center [91, 199] width 5 height 5
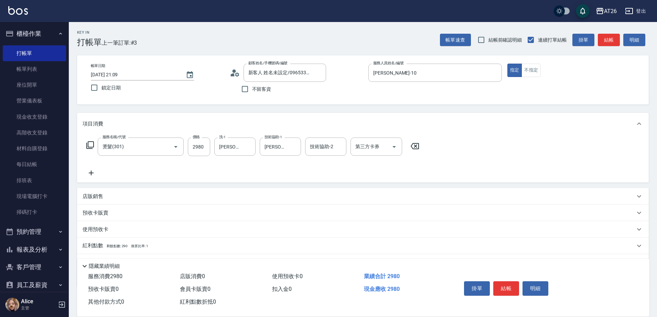
click at [124, 196] on div "店販銷售" at bounding box center [359, 196] width 552 height 7
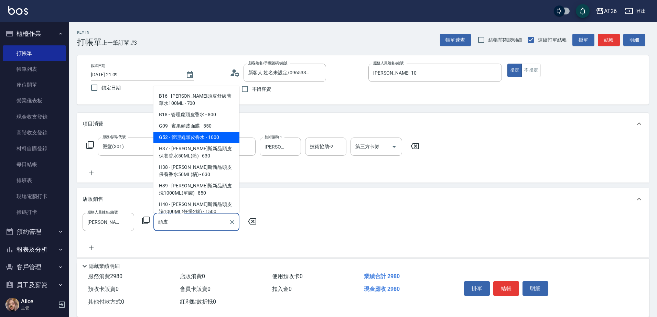
scroll to position [43, 0]
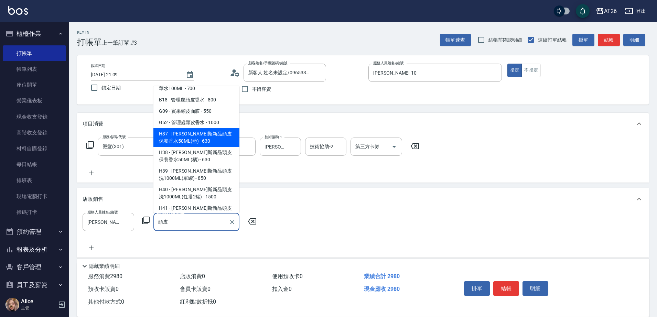
click at [220, 106] on span "B18 - 管理處頭皮香水 - 800" at bounding box center [196, 99] width 86 height 11
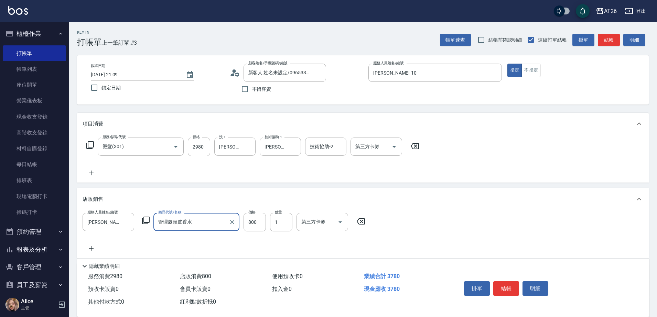
click at [204, 215] on div "管理處頭皮香水 商品代號/名稱" at bounding box center [196, 222] width 86 height 18
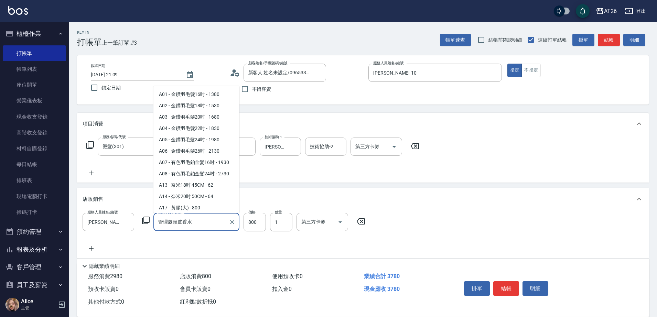
scroll to position [976, 0]
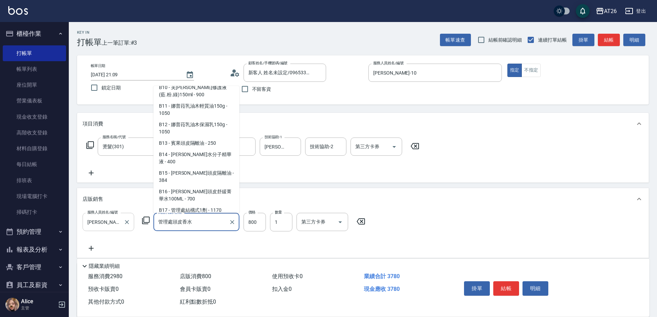
drag, startPoint x: 153, startPoint y: 221, endPoint x: 130, endPoint y: 216, distance: 24.0
click at [130, 216] on div "服務人員姓名/編號 Josh-10 服務人員姓名/編號 商品代號/名稱 管理處頭皮香水 商品代號/名稱 價格 800 價格 數量 1 數量 第三方卡券 第三方…" at bounding box center [226, 222] width 287 height 19
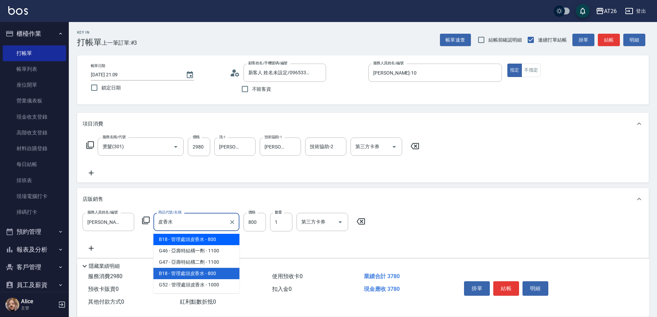
drag, startPoint x: 185, startPoint y: 223, endPoint x: 147, endPoint y: 210, distance: 40.2
click at [148, 211] on div "服務人員姓名/編號 Josh-10 服務人員姓名/編號 商品代號/名稱 皮香水 商品代號/名稱 價格 800 價格 數量 1 數量 第三方卡券 第三方卡券" at bounding box center [363, 234] width 572 height 48
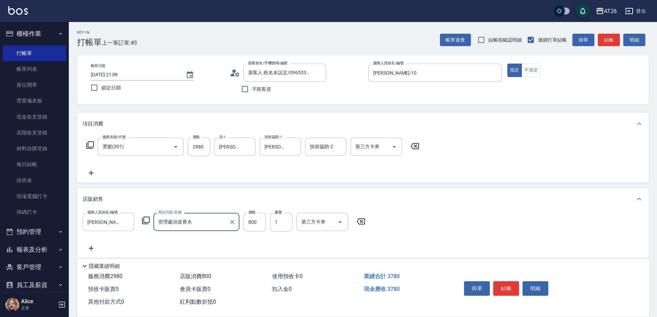
click at [202, 221] on input "管理處頭皮香水" at bounding box center [190, 222] width 69 height 12
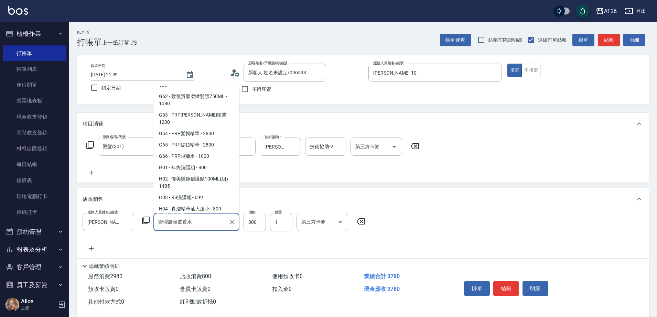
scroll to position [4286, 0]
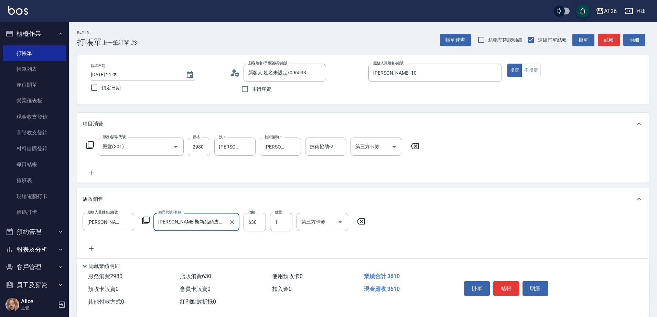
click at [194, 228] on input "[PERSON_NAME]斯新品頭皮保養香水50ML(藍)" at bounding box center [190, 222] width 69 height 12
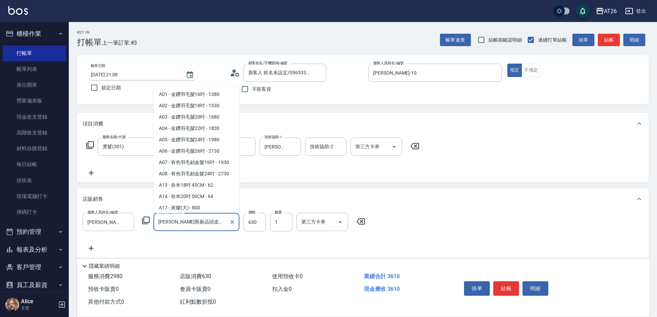
scroll to position [4277, 0]
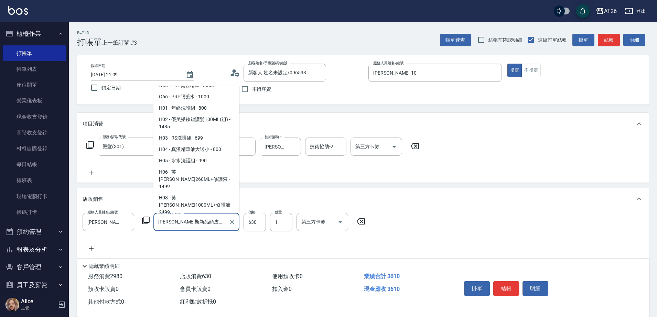
click at [194, 252] on div "服務人員姓名/編號 Josh-10 服務人員姓名/編號 商品代號/名稱 喬娜斯新品頭皮保養香水50ML(藍) 商品代號/名稱 價格 630 價格 數量 1 數…" at bounding box center [363, 233] width 561 height 40
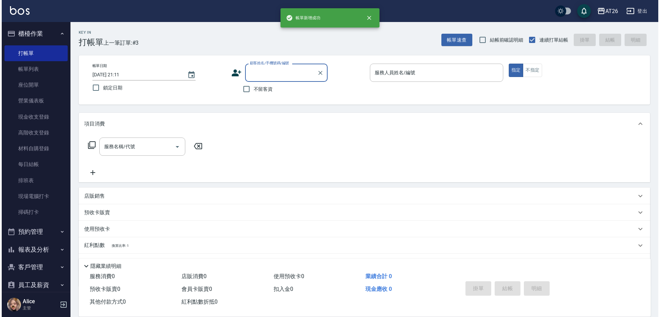
scroll to position [0, 0]
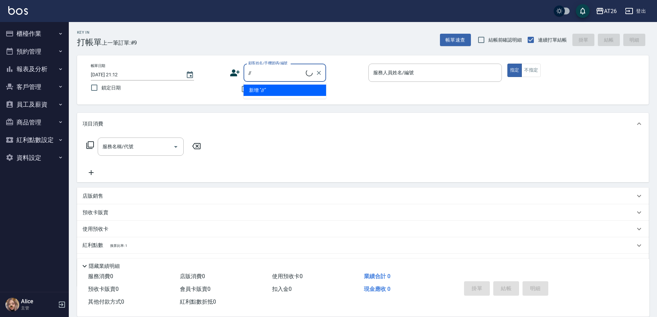
type input "無名字////null"
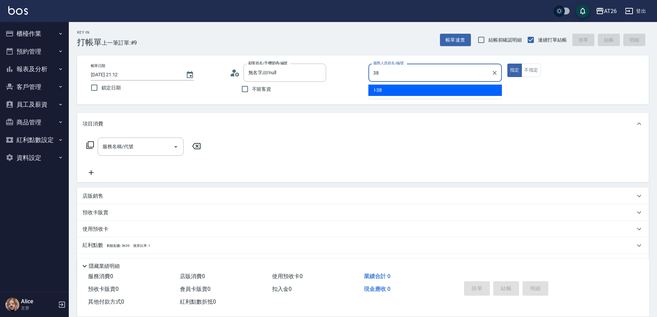
type input "38"
type button "true"
type input "l-38"
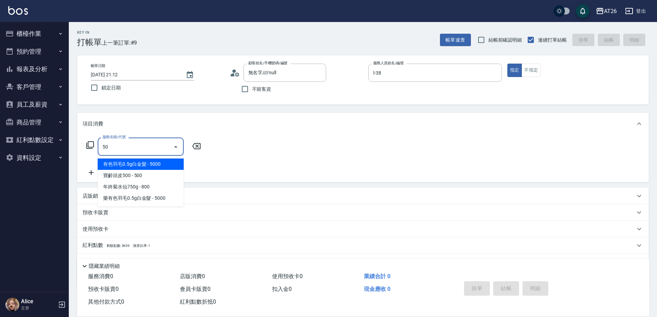
type input "501"
type input "120"
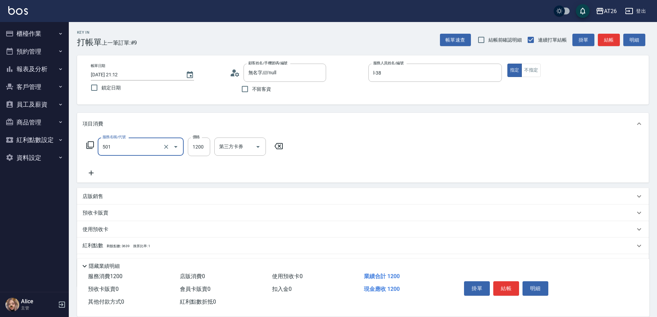
type input "染髮(501)"
type input "1"
type input "0"
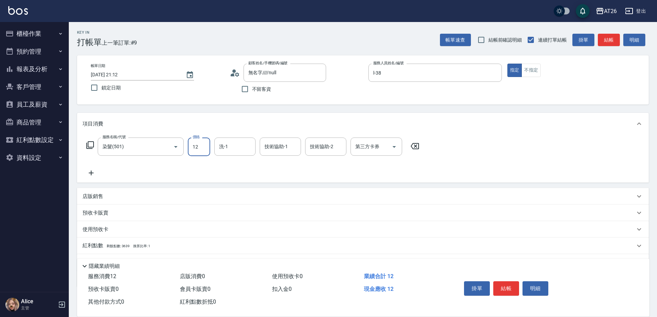
type input "120"
type input "10"
type input "1200"
type input "120"
click at [135, 197] on div "店販銷售" at bounding box center [359, 196] width 552 height 7
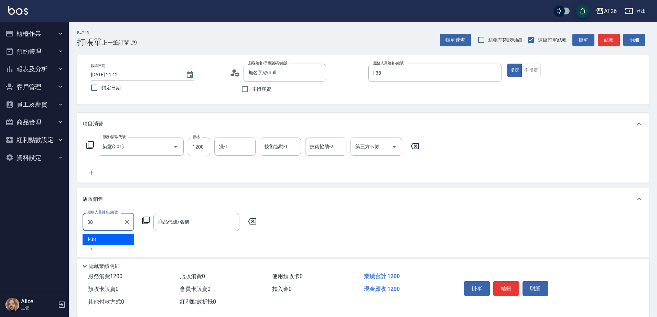
type input "l-38"
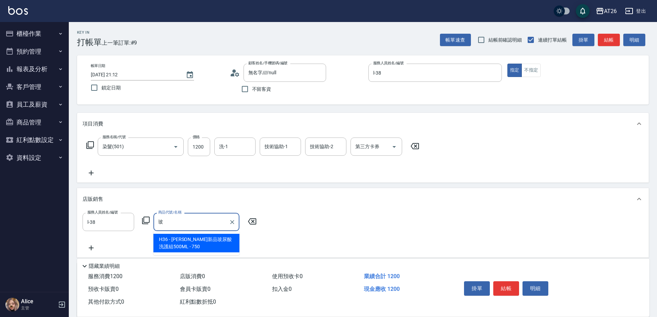
type input "喬娜斯新品玻尿酸洗護組500ML"
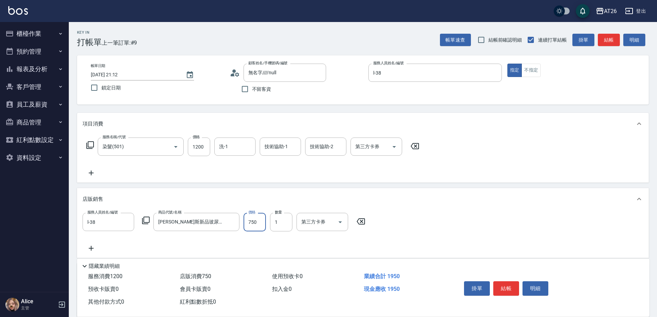
type input "190"
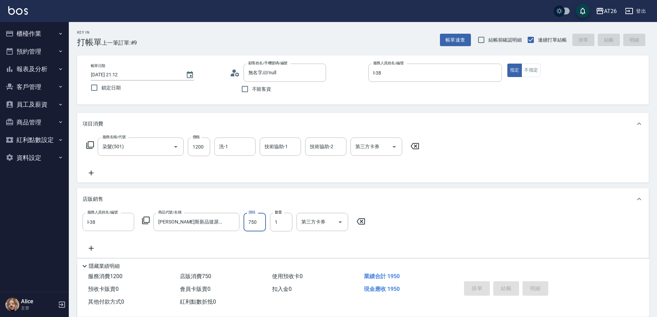
type input "[DATE] 21:13"
type input "0"
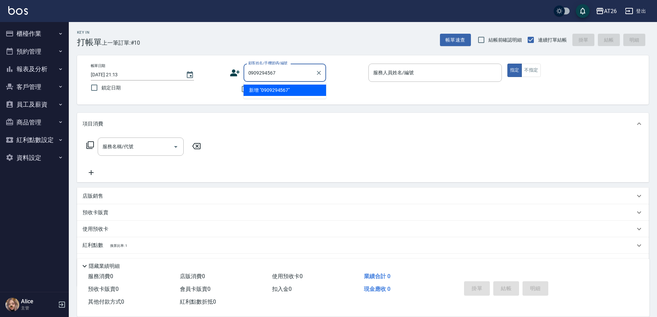
type input "0909294567"
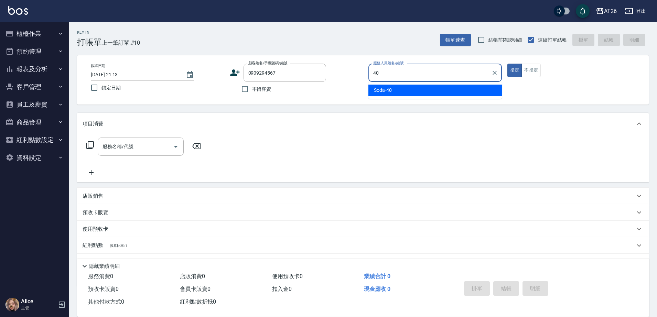
type input "Soda-40"
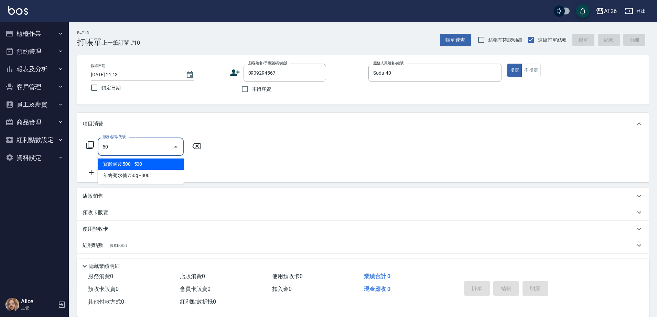
type input "501"
type input "120"
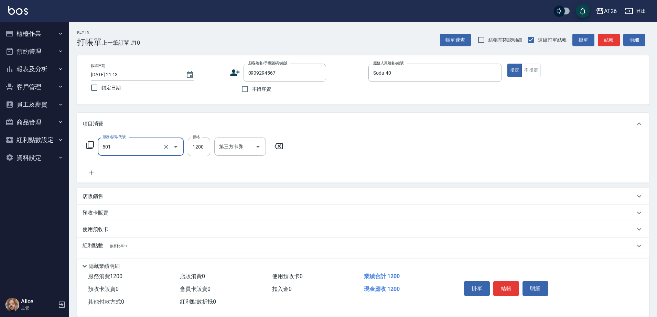
type input "染髮(501)"
type input "4"
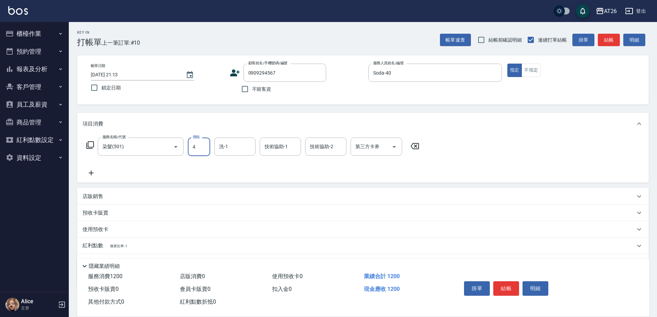
type input "0"
type input "488"
type input "40"
type input "4880"
type input "480"
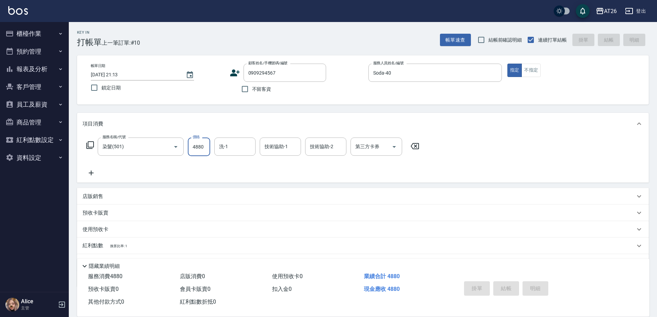
type input "0"
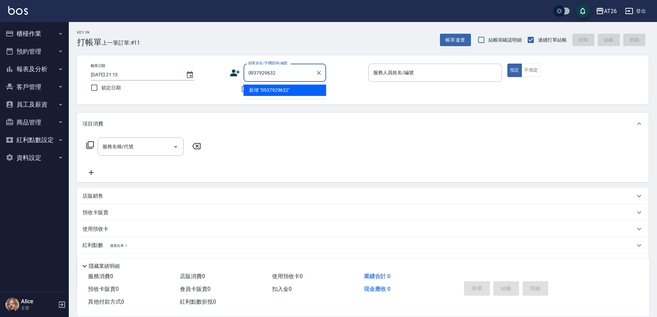
type input "0937929632"
type input "新客人 姓名未設定/0937929632/null"
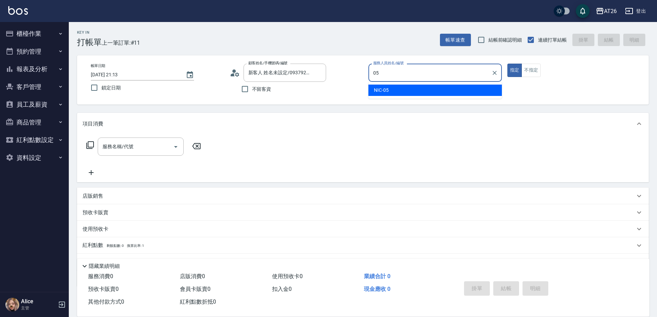
type input "05"
type button "true"
type input "NIC-05"
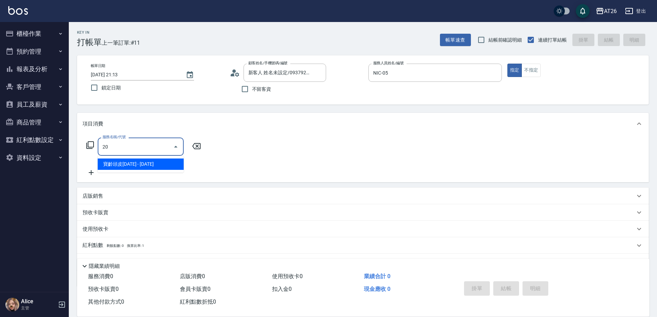
type input "201"
type input "20"
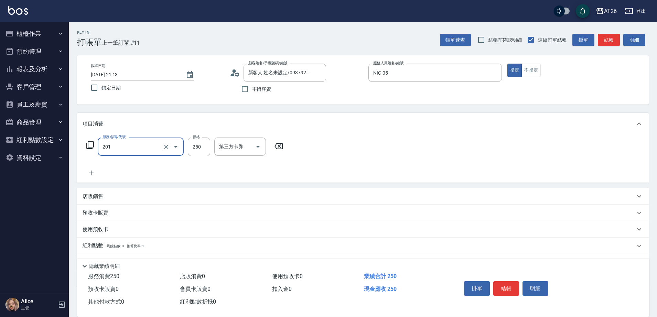
type input "洗髮(201)"
type input "4"
type input "0"
type input "400"
type input "40"
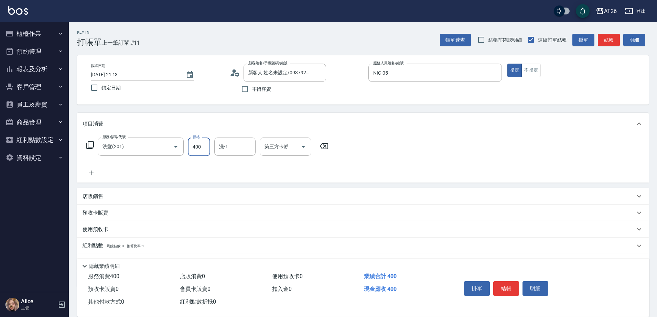
type input "400"
type input "[PERSON_NAME]-46"
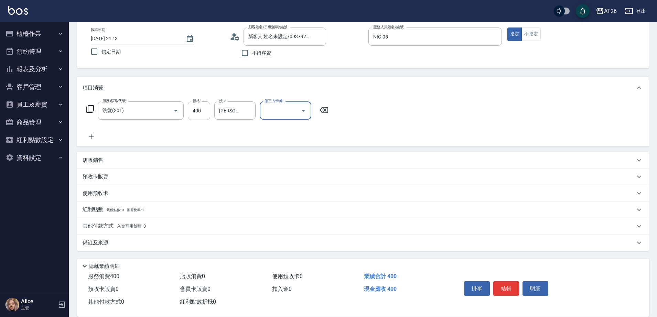
click at [121, 224] on span "入金可用餘額: 0" at bounding box center [131, 226] width 29 height 5
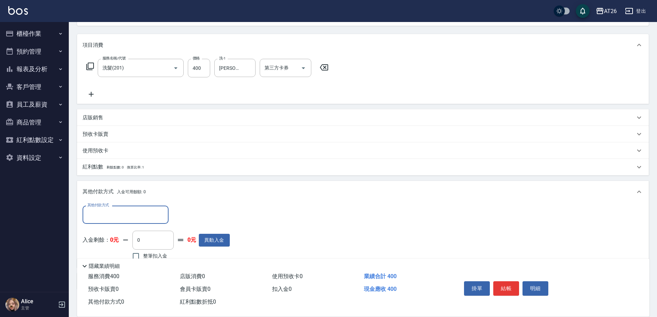
scroll to position [79, 0]
click at [119, 208] on div "其他付款方式" at bounding box center [126, 214] width 86 height 18
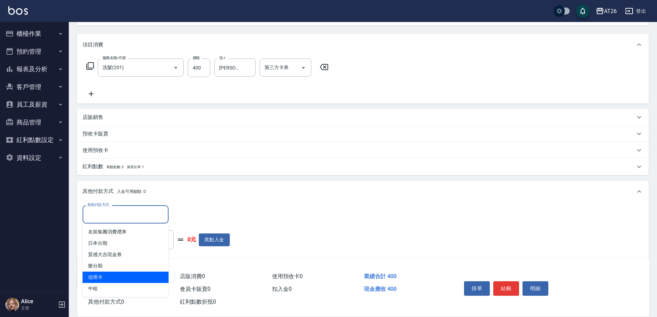
click at [112, 280] on span "信用卡" at bounding box center [126, 277] width 86 height 11
type input "信用卡"
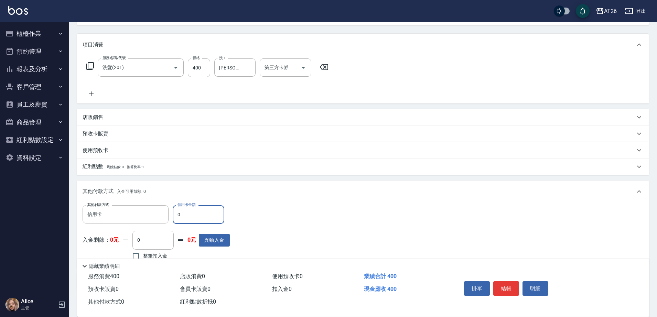
type input "44"
type input "30"
type input "400"
type input "0"
type input "2025/08/22 21:14"
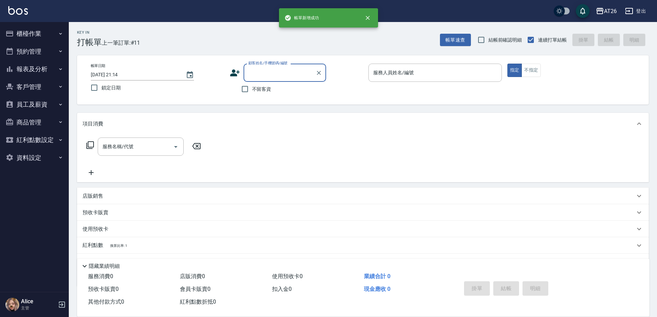
scroll to position [0, 0]
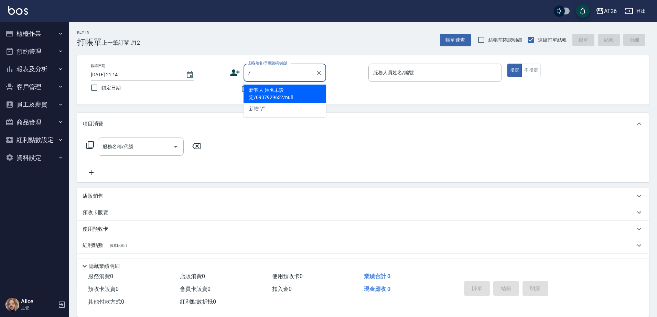
type input "新客人 姓名未設定/0937929632/null"
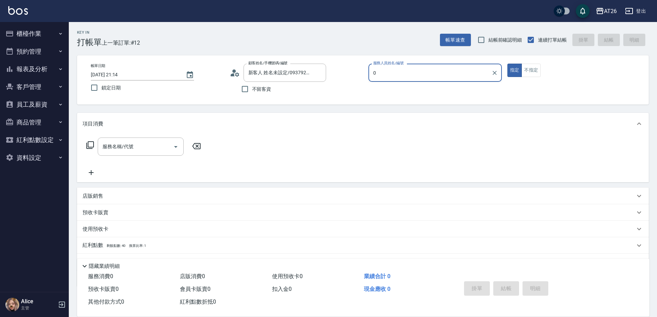
type input "08"
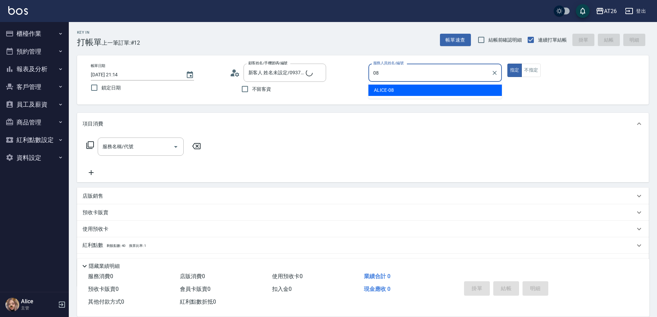
type input "新客人 姓名未設定///null"
click at [316, 73] on icon "Clear" at bounding box center [318, 72] width 7 height 7
type input "08"
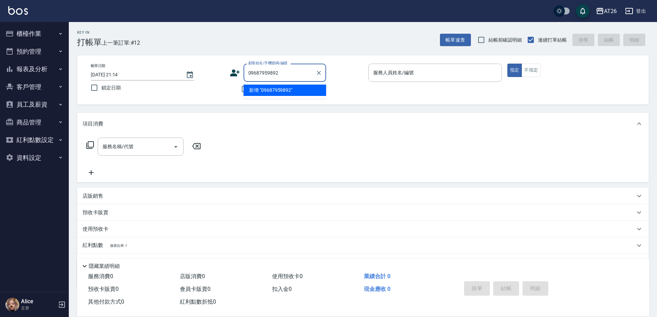
type input "09687959892"
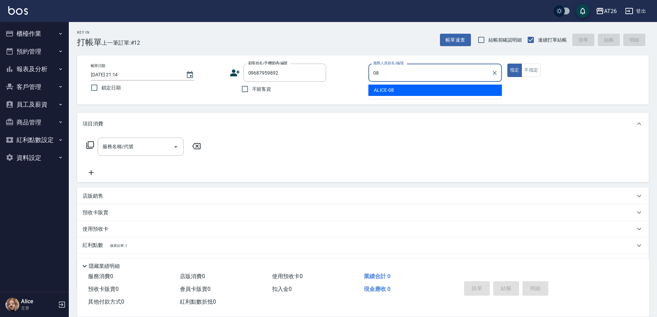
type input "ALICE-08"
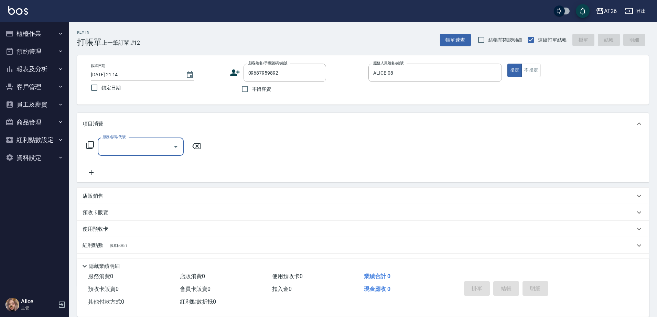
type input "5"
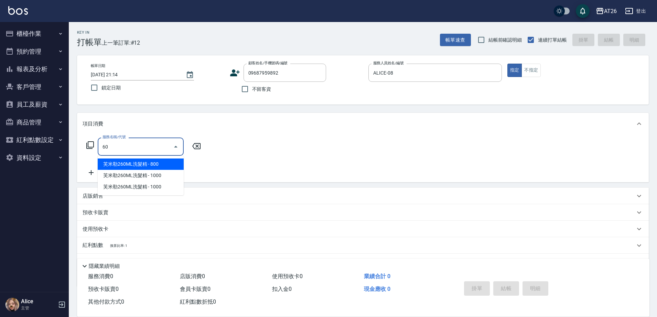
type input "601"
type input "30"
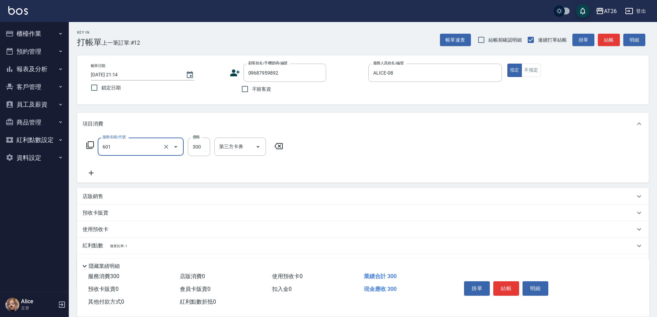
type input "自護髮(601)"
type input "3"
type input "0"
type input "300"
type input "30"
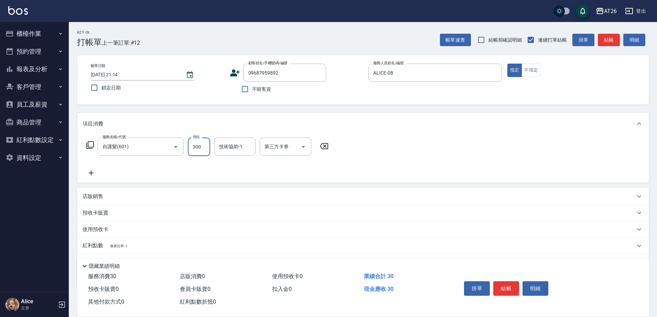
type input "3000"
type input "300"
type input "3000"
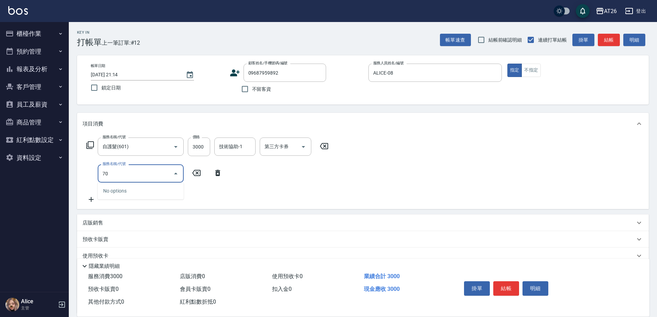
type input "704"
type input "800"
type input "新羽毛鉑金接髮調整(704)"
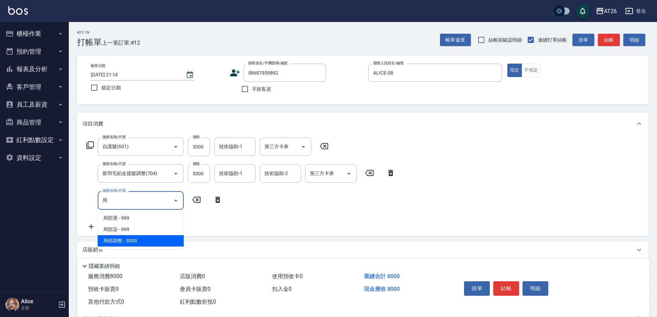
type input "局部調整(719)"
type input "1100"
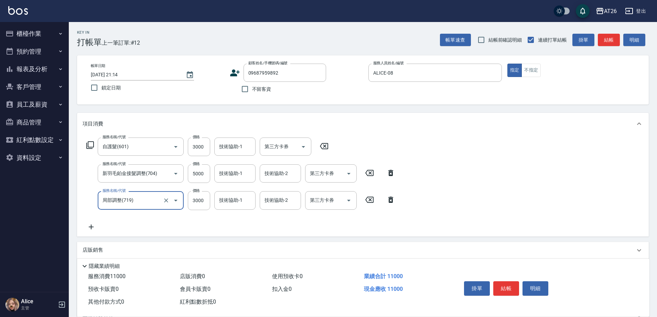
type input "局部調整(719)"
type input "0"
type input "800"
type input "0"
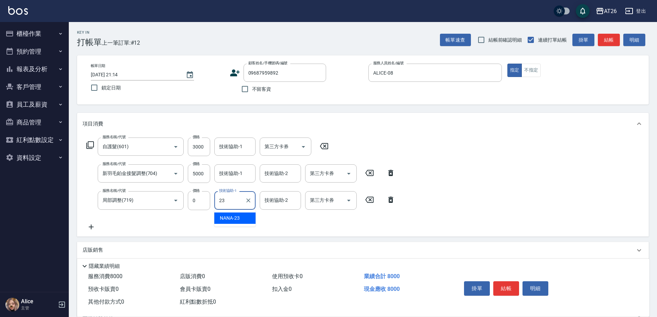
type input "NANA-23"
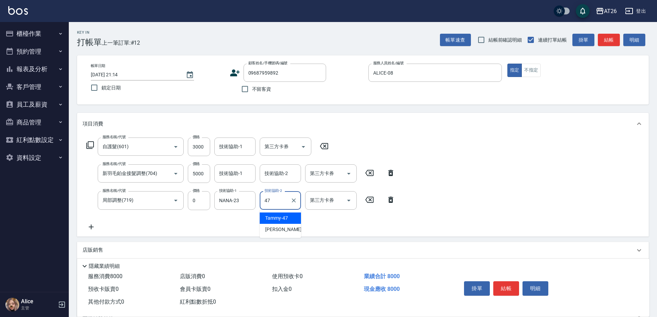
type input "Tammy-47"
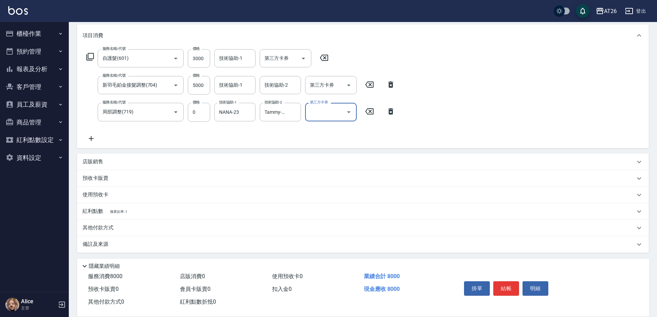
scroll to position [90, 0]
click at [112, 220] on div "其他付款方式" at bounding box center [363, 226] width 572 height 17
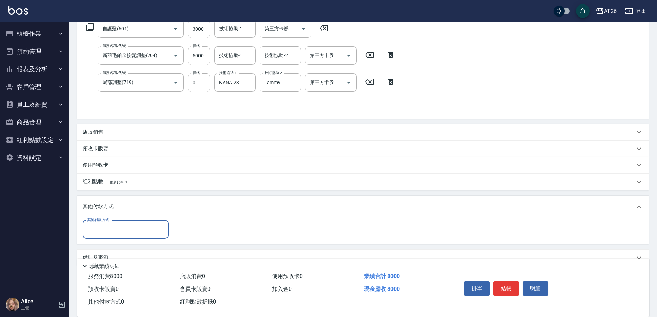
scroll to position [133, 0]
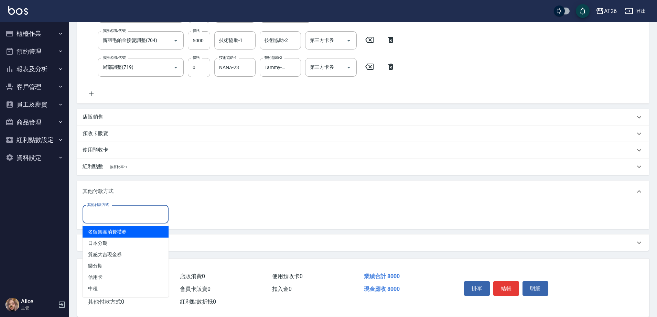
click at [116, 219] on input "其他付款方式" at bounding box center [126, 214] width 80 height 12
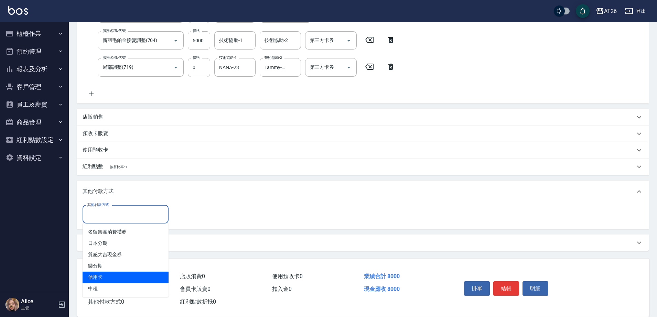
click at [122, 274] on span "信用卡" at bounding box center [126, 277] width 86 height 11
type input "信用卡"
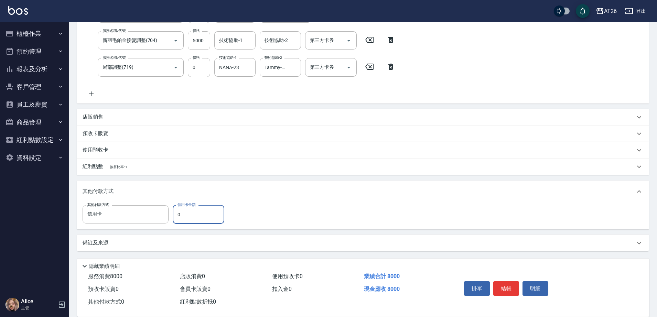
type input "88"
type input "790"
type input "800"
type input "720"
type input "8000"
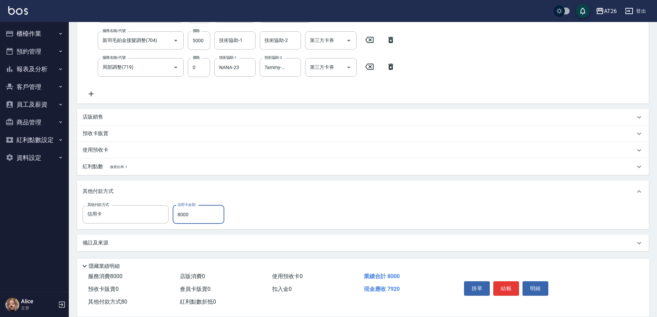
type input "0"
type input "2025/08/22 21:15"
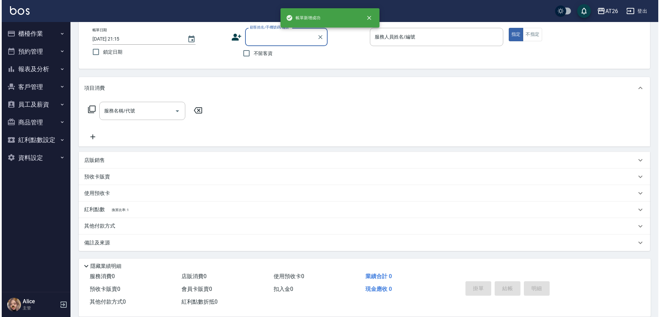
scroll to position [0, 0]
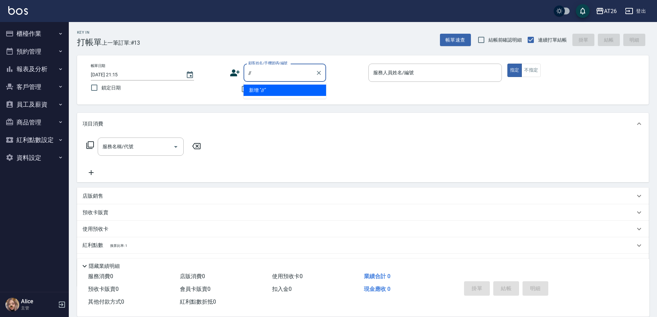
type input "//"
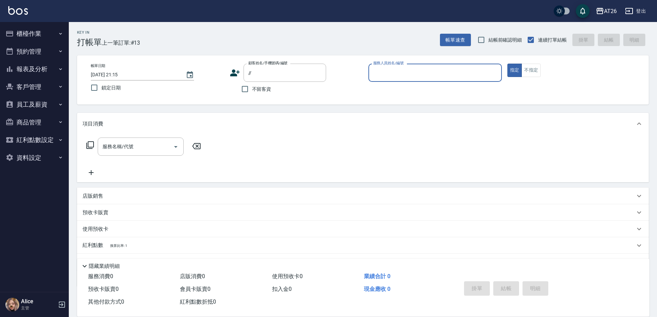
type input "0"
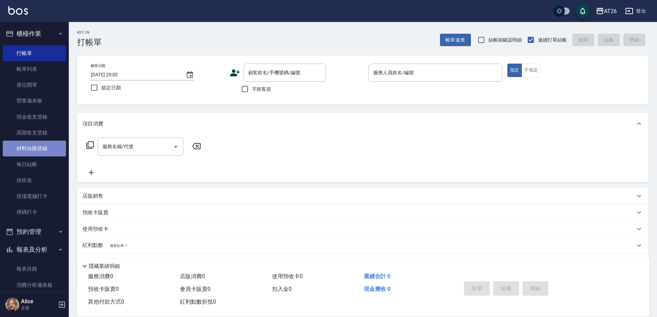
click at [50, 155] on link "材料自購登錄" at bounding box center [34, 149] width 63 height 16
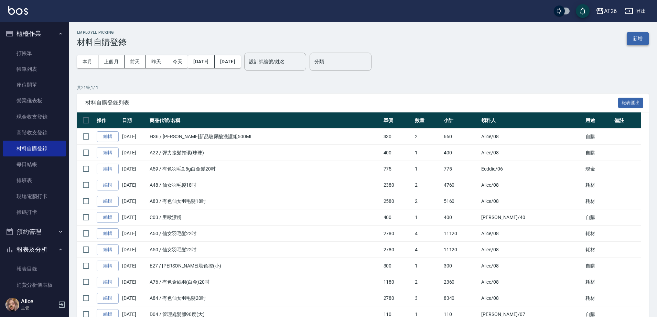
click at [638, 34] on button "新增" at bounding box center [638, 38] width 22 height 13
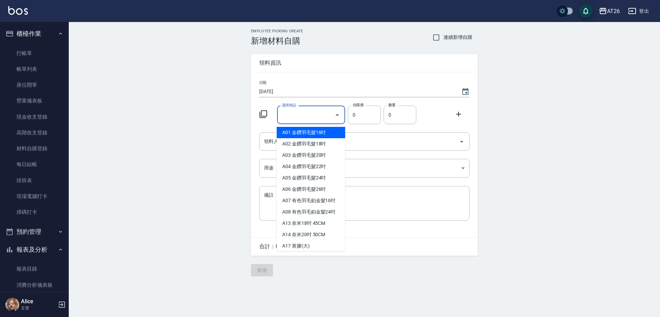
click at [303, 114] on input "選擇商品" at bounding box center [306, 115] width 52 height 12
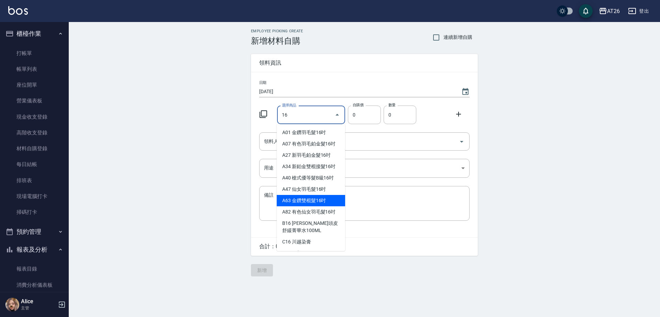
click at [319, 197] on li "A63 金鑽雙棍髮16吋" at bounding box center [311, 200] width 68 height 11
type input "金鑽雙棍髮16吋"
type input "730"
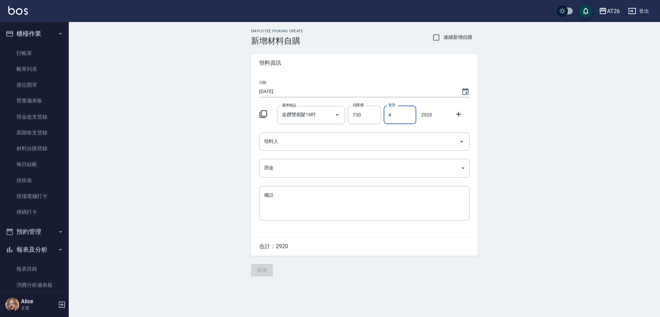
type input "4"
click at [374, 104] on div "自購價 730 自購價" at bounding box center [362, 113] width 35 height 21
click at [311, 149] on div "領料人" at bounding box center [364, 141] width 210 height 18
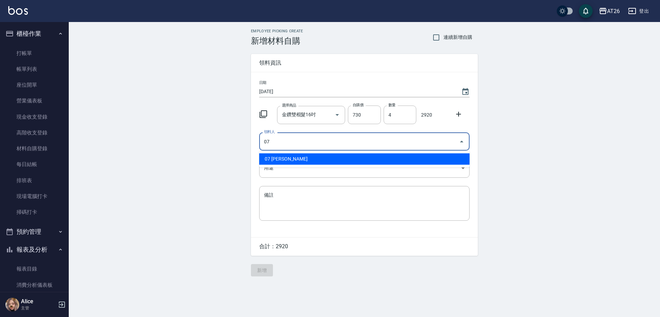
type input "07 Adam"
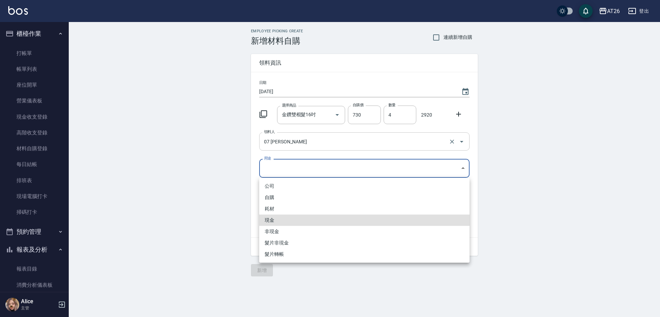
type input "現金"
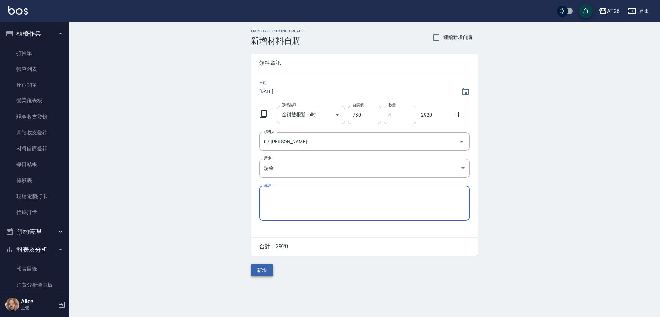
click at [268, 268] on button "新增" at bounding box center [262, 270] width 22 height 13
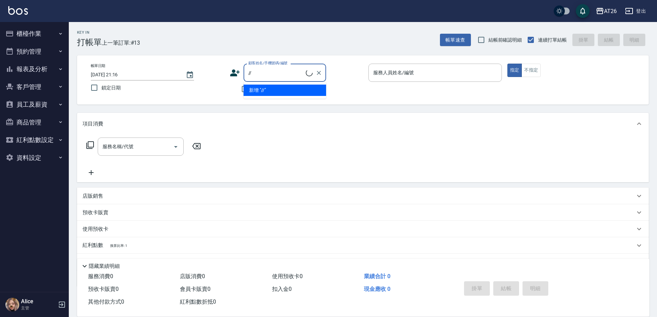
type input "//"
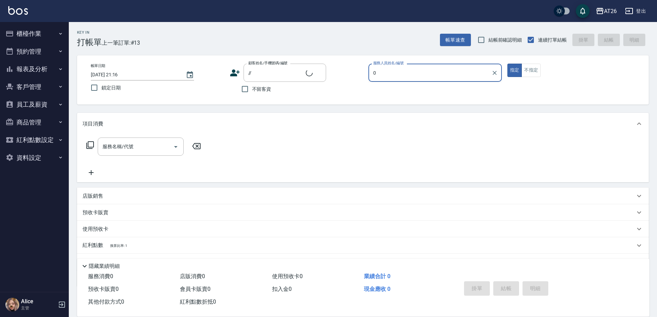
type input "07"
type input "無名字////null"
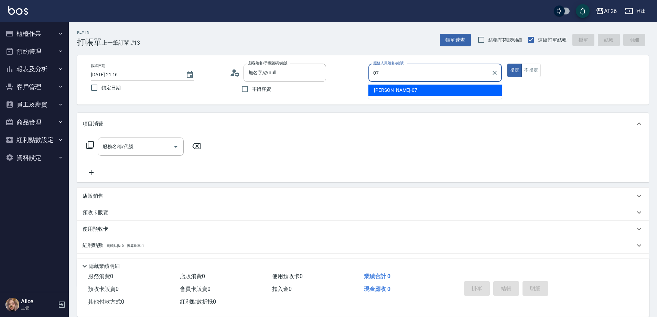
type input "07"
type button "true"
type input "[PERSON_NAME]-07"
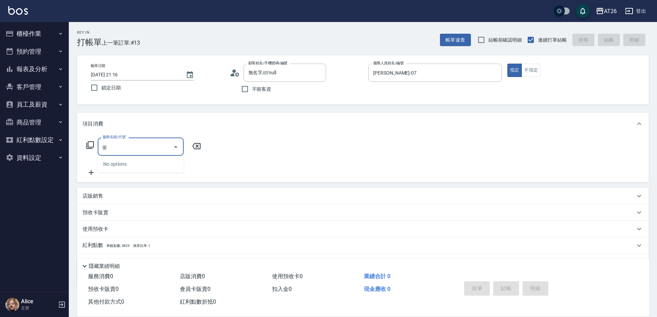
type input "g"
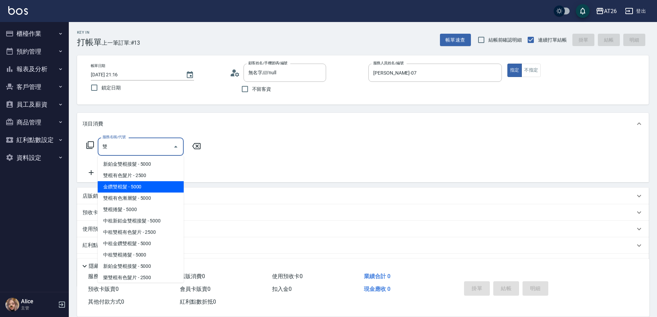
drag, startPoint x: 126, startPoint y: 185, endPoint x: 131, endPoint y: 183, distance: 5.4
click at [131, 183] on span "金鑽雙棍髮 - 5000" at bounding box center [141, 186] width 86 height 11
type input "金鑽雙棍髮(708)"
type input "500"
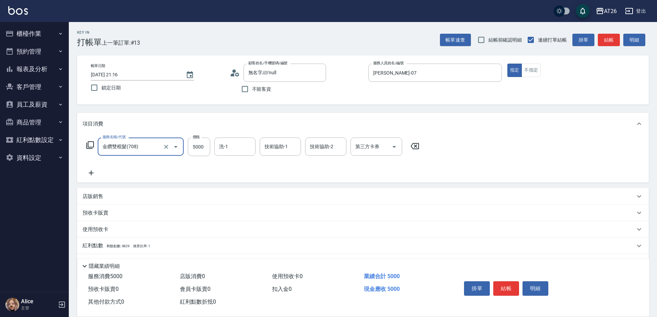
type input "金鑽雙棍髮(708)"
type input "5"
type input "0"
type input "548"
type input "50"
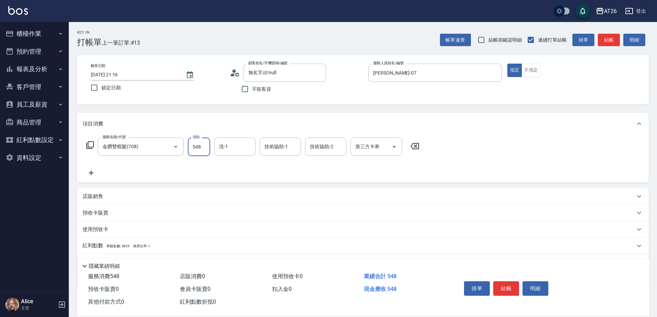
type input "5480"
type input "540"
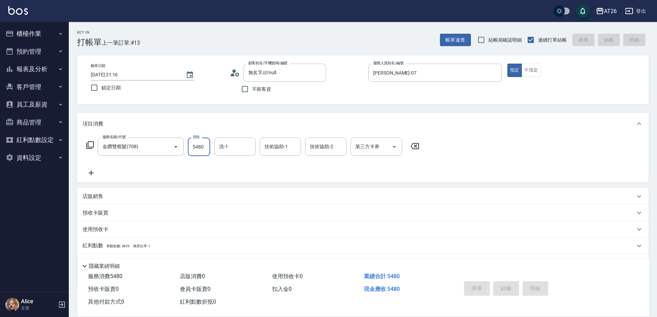
type input "0"
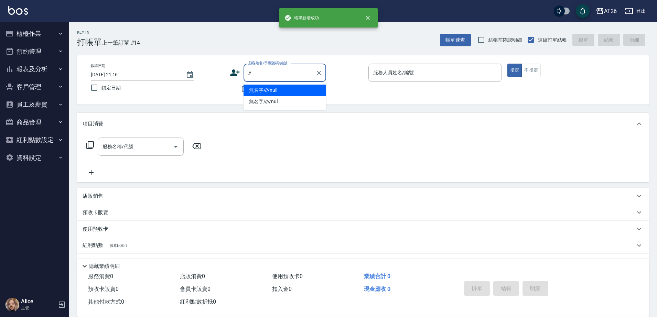
type input "無名字////null"
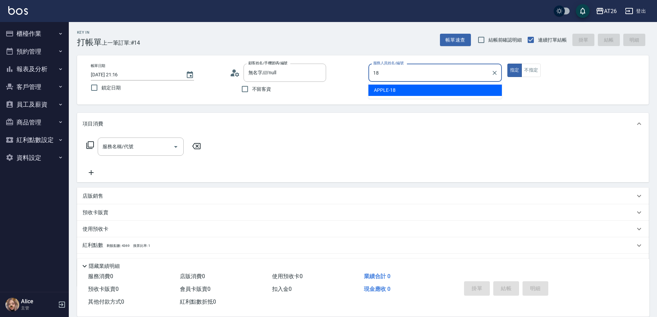
type input "APPLE-18"
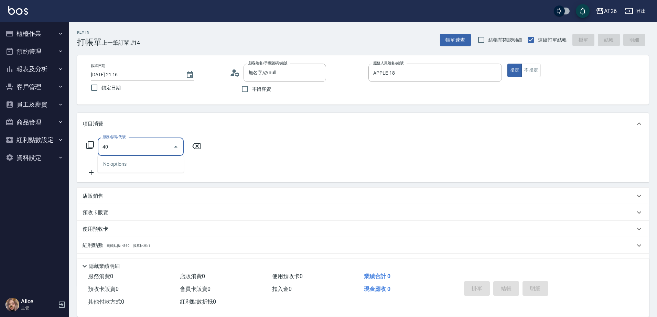
type input "401"
type input "20"
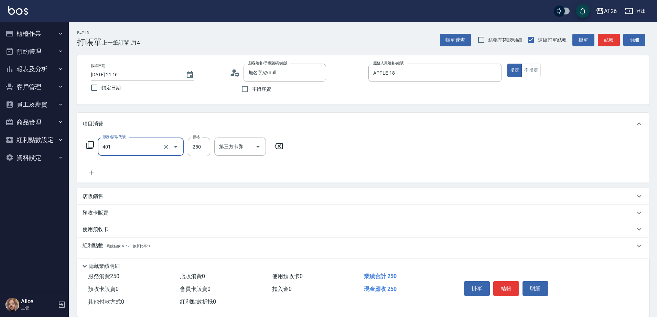
type input "剪髮(401)"
type input "3"
type input "0"
type input "350"
type input "30"
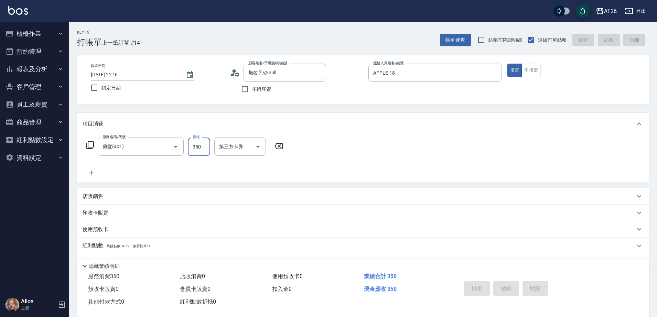
type input "0"
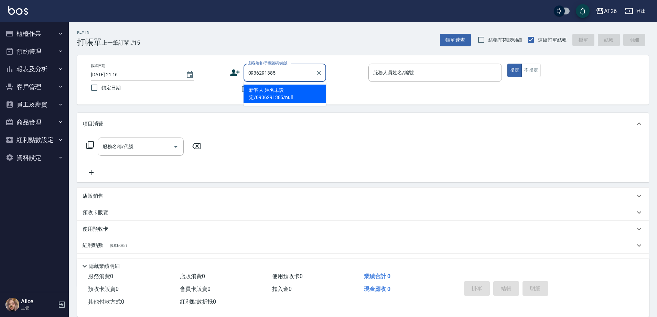
type input "新客人 姓名未設定/0936291385/null"
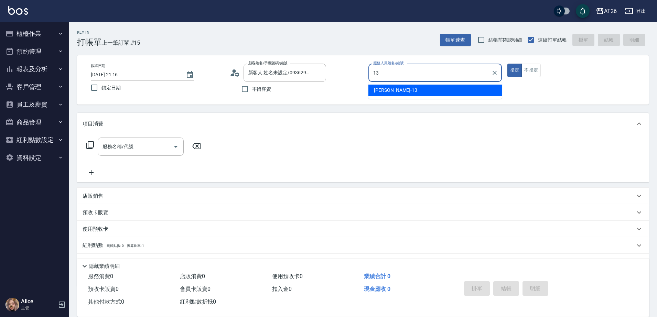
type input "[PERSON_NAME]-13"
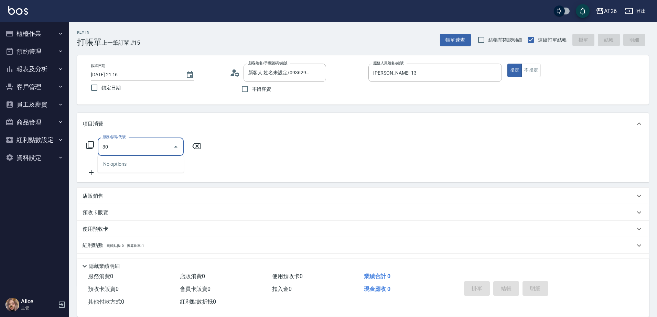
type input "301"
type input "120"
type input "燙髮(301)"
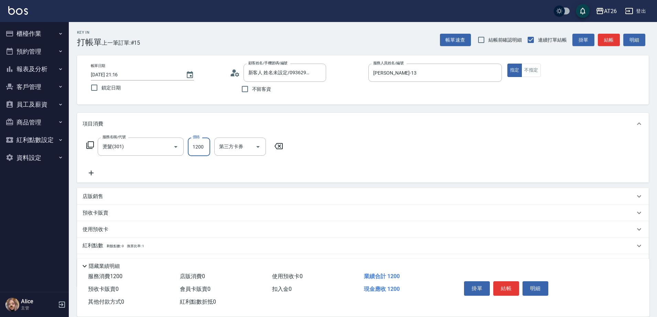
type input "1"
type input "0"
type input "180"
type input "10"
type input "1800"
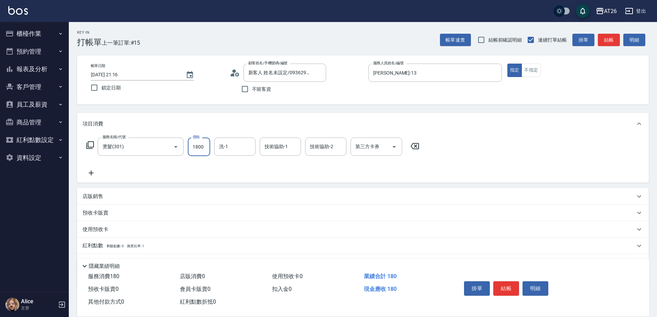
type input "180"
type input "1800"
click at [120, 189] on div "店販銷售" at bounding box center [363, 196] width 572 height 17
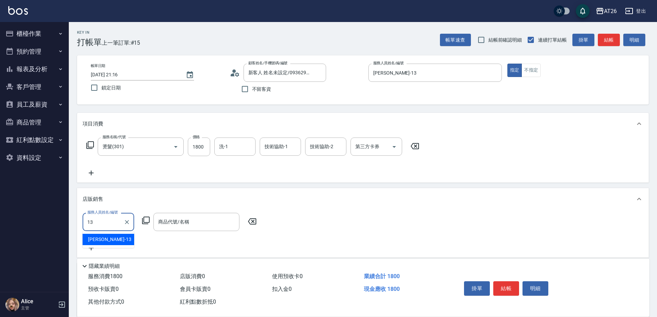
type input "[PERSON_NAME]-13"
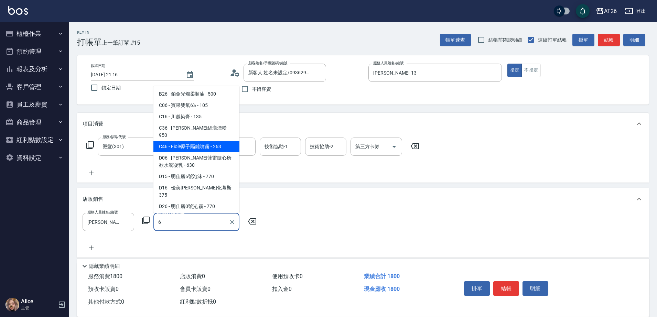
scroll to position [387, 0]
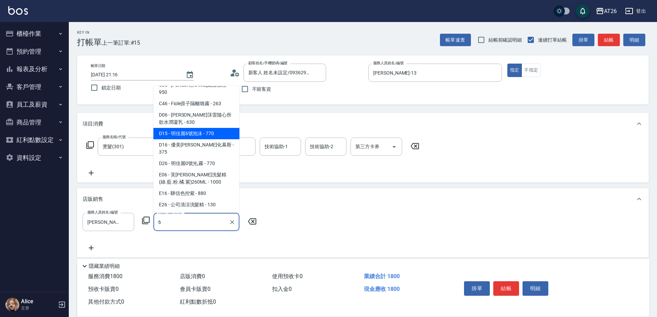
click at [205, 139] on span "D15 - 明佳麗6號泡沫 - 770" at bounding box center [196, 133] width 86 height 11
type input "明佳麗6號泡沫"
type input "250"
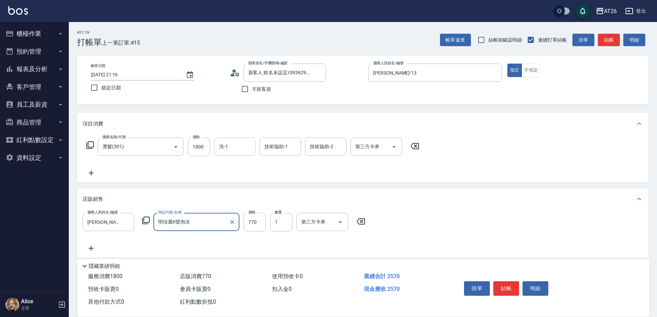
type input "明佳麗6號泡沫"
type input "6"
type input "180"
type input "663"
type input "240"
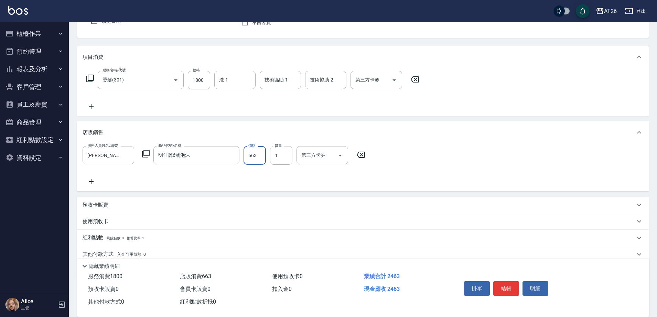
scroll to position [86, 0]
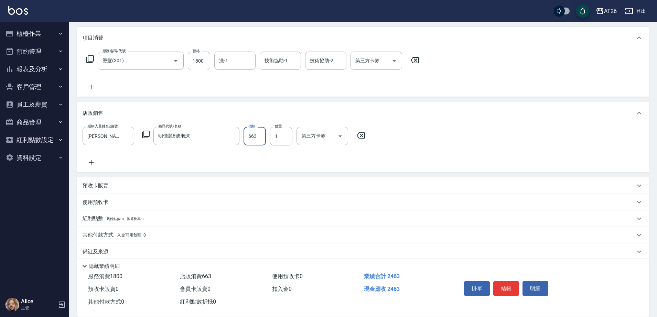
type input "663"
click at [124, 235] on span "入金可用餘額: 0" at bounding box center [131, 235] width 29 height 5
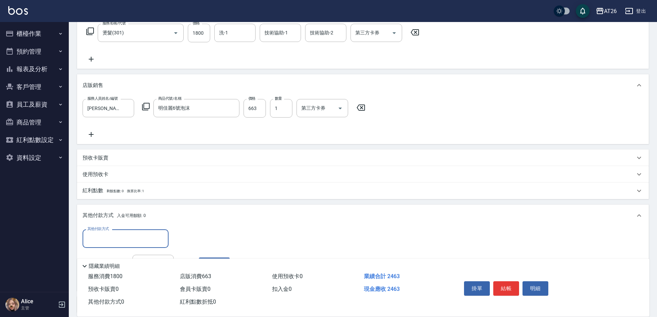
scroll to position [129, 0]
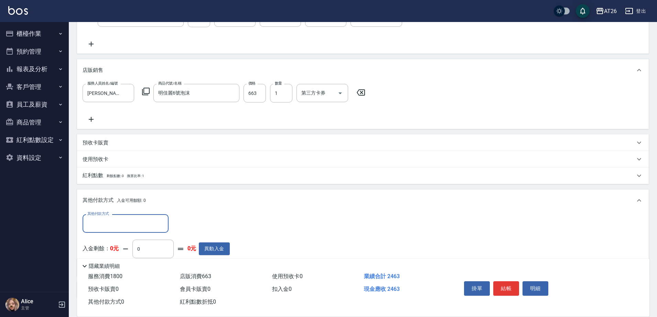
click at [125, 221] on input "其他付款方式" at bounding box center [126, 223] width 80 height 12
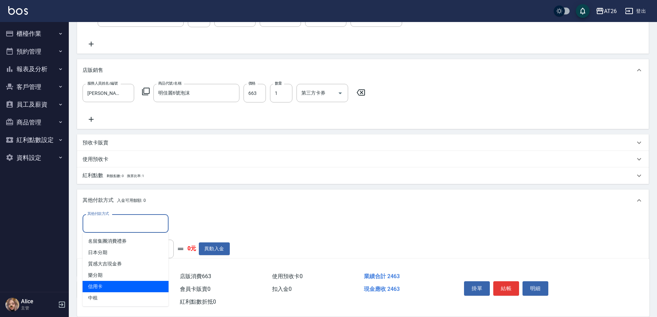
click at [136, 283] on span "信用卡" at bounding box center [126, 286] width 86 height 11
type input "信用卡"
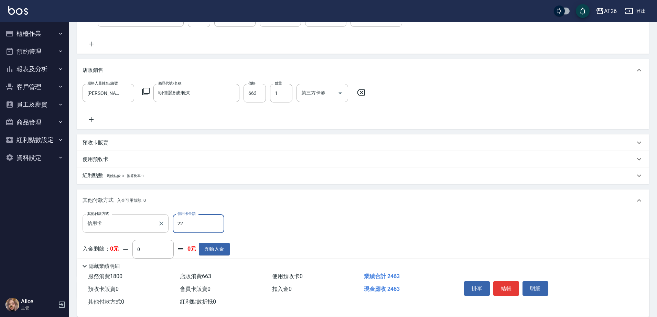
type input "226"
type input "220"
type input "2264"
type input "10"
type input "226"
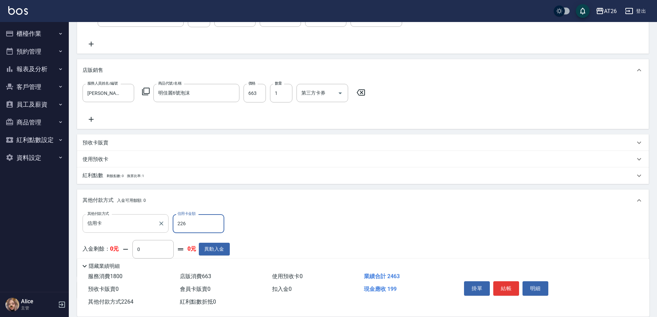
type input "220"
type input "22"
type input "240"
type input "246"
type input "220"
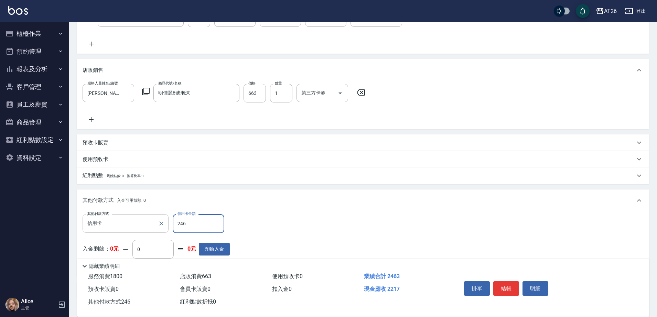
type input "2463"
type input "0"
type input "[DATE] 21:17"
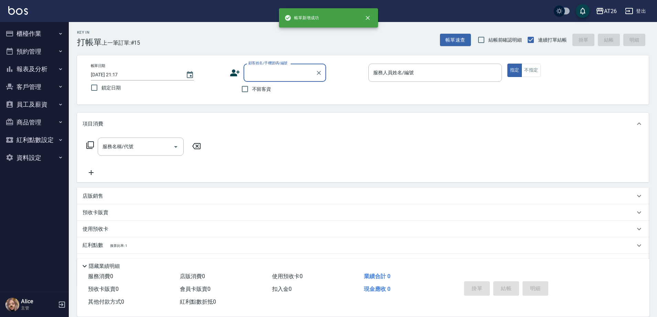
scroll to position [0, 0]
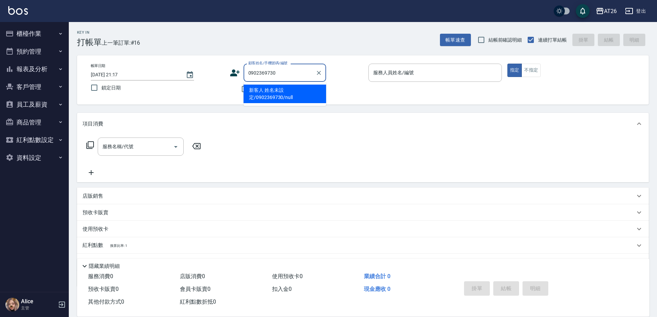
type input "新客人 姓名未設定/0902369730/null"
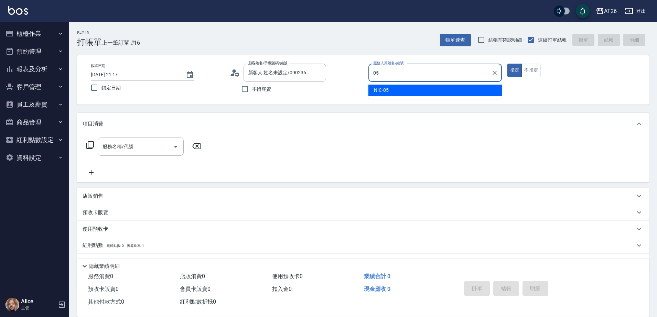
type input "NIC-05"
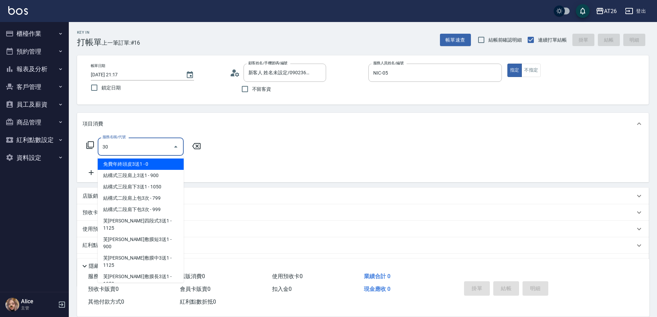
type input "301"
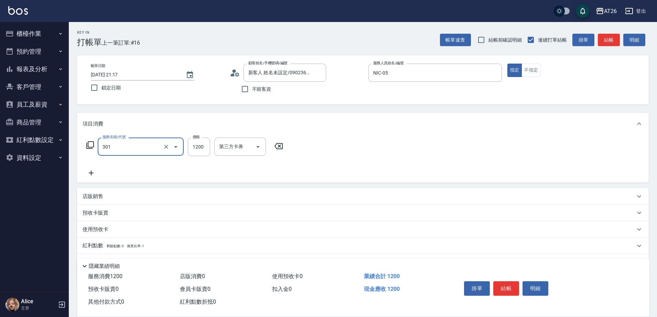
type input "120"
type input "燙髮(301)"
type input "2"
type input "0"
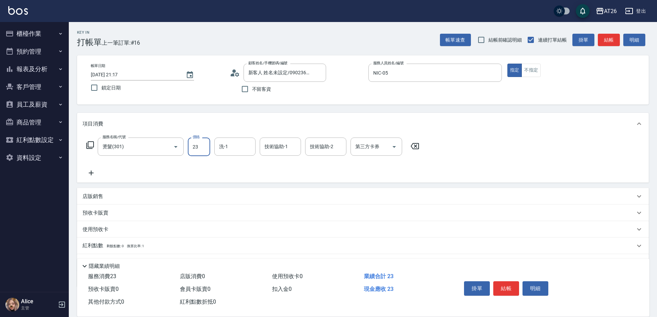
type input "230"
type input "20"
type input "2300"
type input "230"
type input "2300"
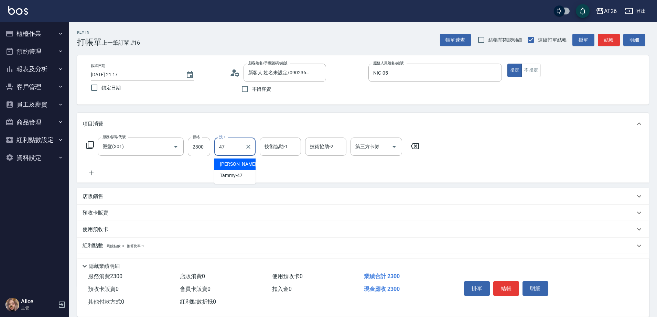
type input "[PERSON_NAME]-47"
click at [246, 147] on icon "Clear" at bounding box center [248, 146] width 7 height 7
type input "Tammy-47"
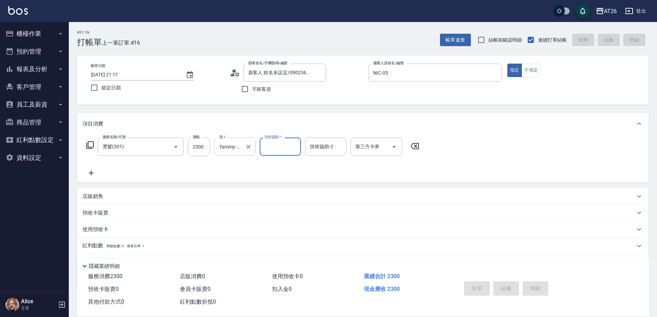
type input "0"
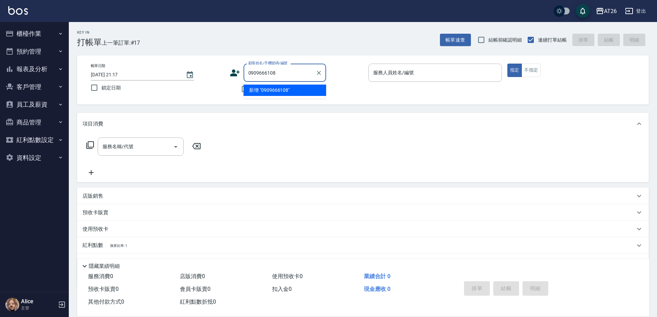
type input "0909666108"
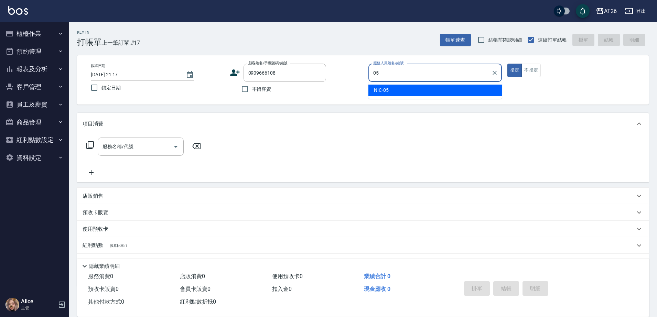
type input "NIC-05"
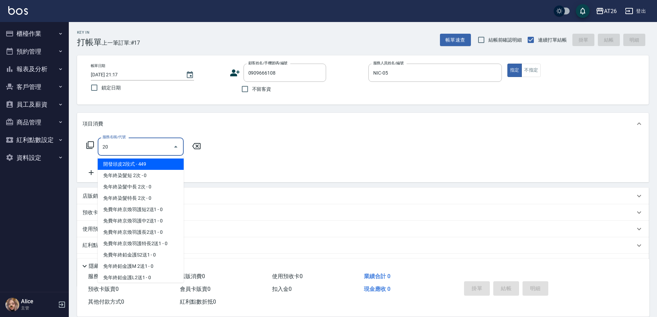
type input "201"
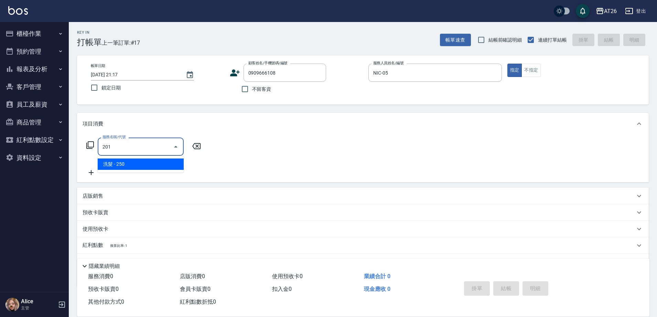
type input "20"
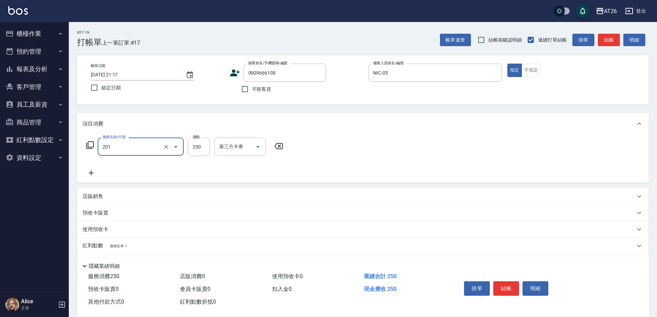
type input "洗髮(201)"
type input "4"
type input "0"
type input "400"
type input "40"
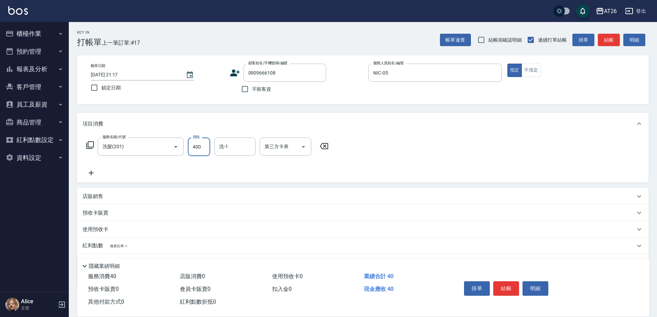
type input "400"
type input "[PERSON_NAME]-46"
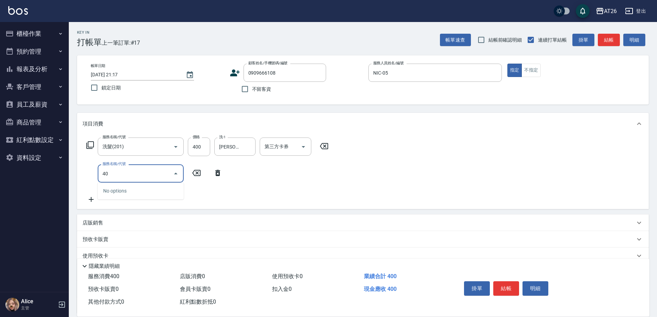
type input "401"
type input "60"
type input "剪髮(401)"
type input "4"
type input "40"
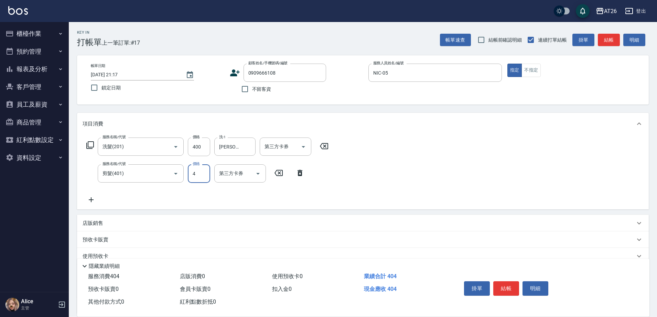
type input "40"
type input "80"
type input "400"
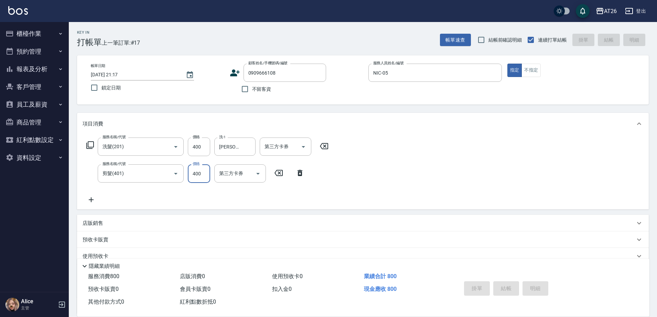
type input "0"
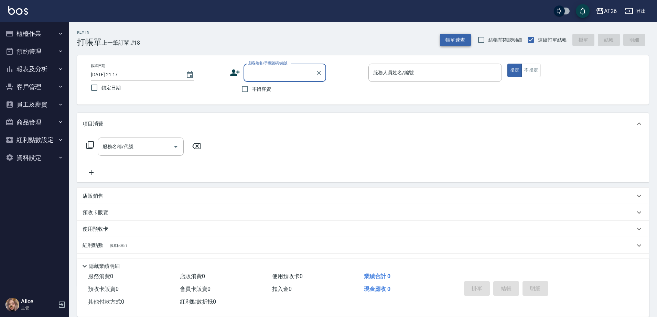
click at [466, 36] on button "帳單速查" at bounding box center [455, 40] width 31 height 13
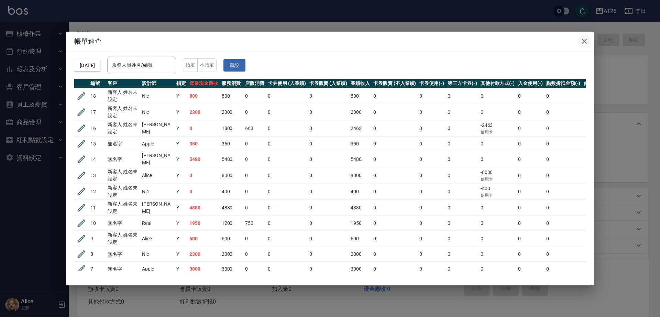
click at [583, 42] on icon "button" at bounding box center [584, 41] width 8 height 8
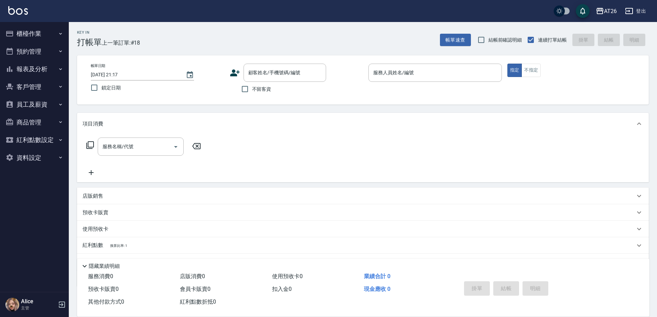
click at [27, 71] on button "報表及分析" at bounding box center [34, 69] width 63 height 18
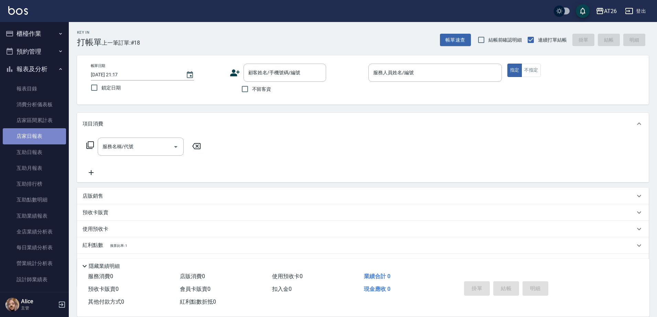
click at [43, 138] on link "店家日報表" at bounding box center [34, 136] width 63 height 16
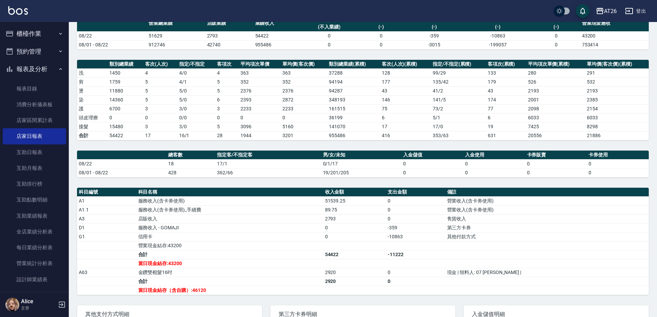
scroll to position [86, 0]
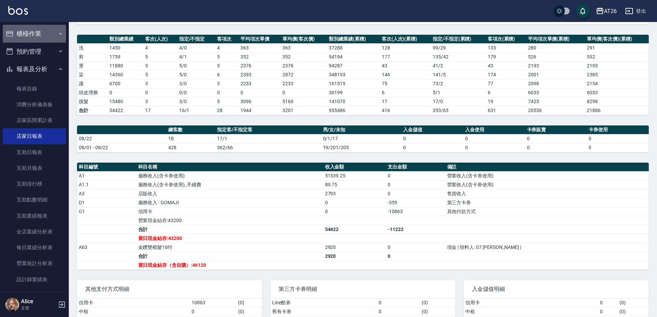
click at [37, 33] on button "櫃檯作業" at bounding box center [34, 34] width 63 height 18
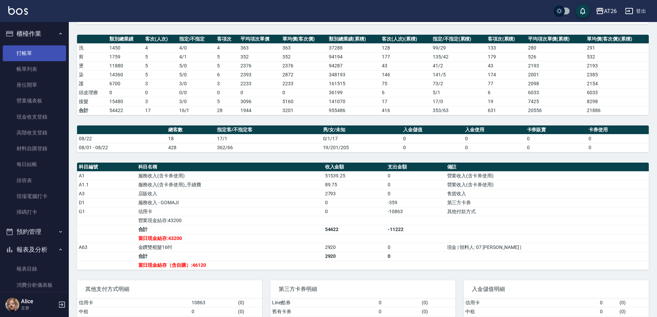
click at [35, 56] on link "打帳單" at bounding box center [34, 53] width 63 height 16
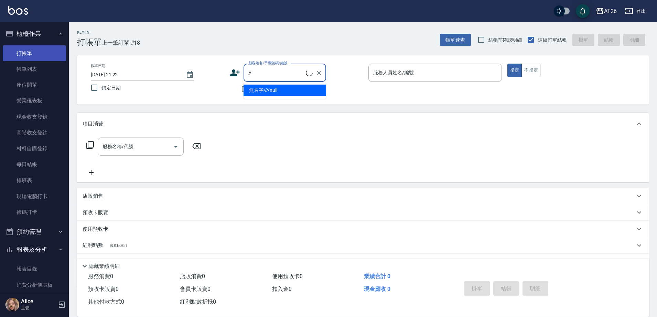
type input "無名字////null"
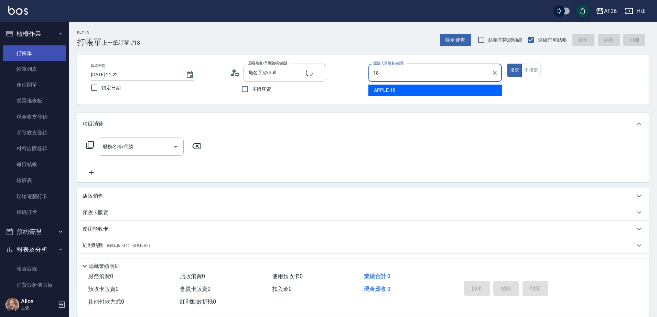
type input "18"
type button "true"
type input "APPLE-18"
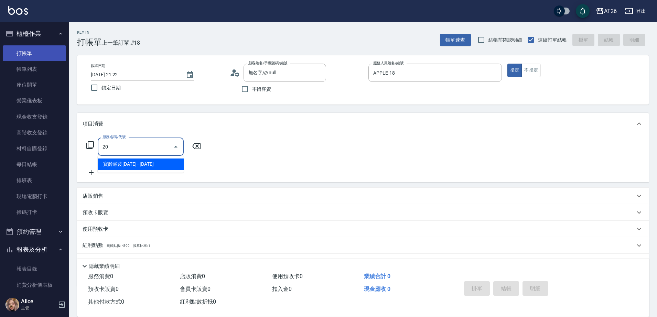
type input "201"
type input "20"
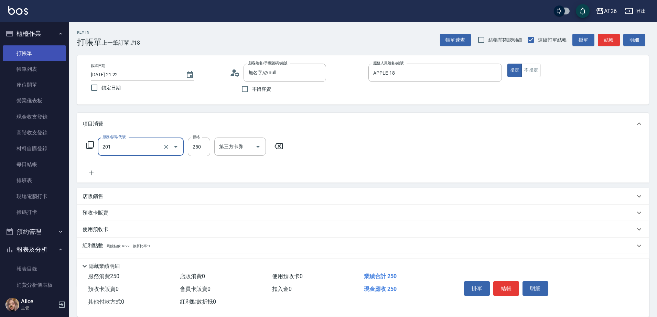
type input "洗髮(201)"
type input "5"
type input "0"
type input "500"
type input "50"
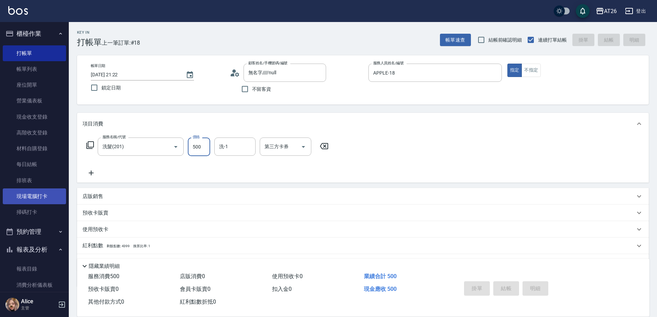
type input "0"
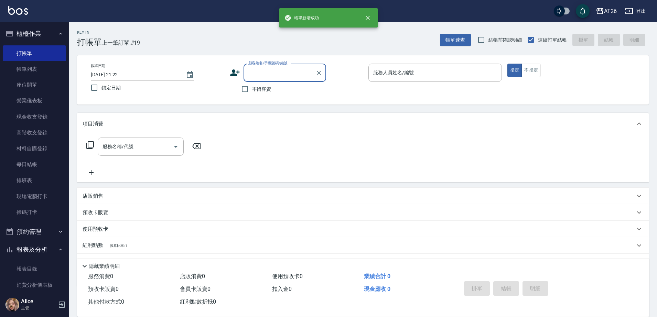
scroll to position [86, 0]
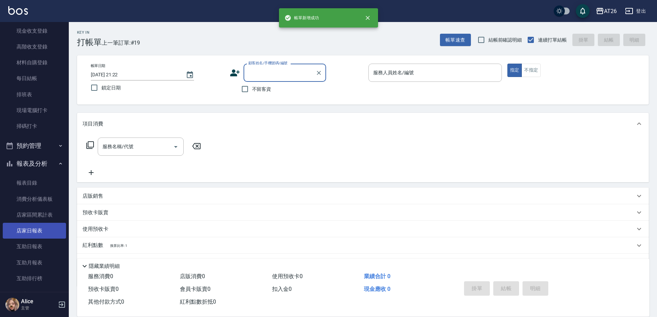
click at [33, 237] on link "店家日報表" at bounding box center [34, 231] width 63 height 16
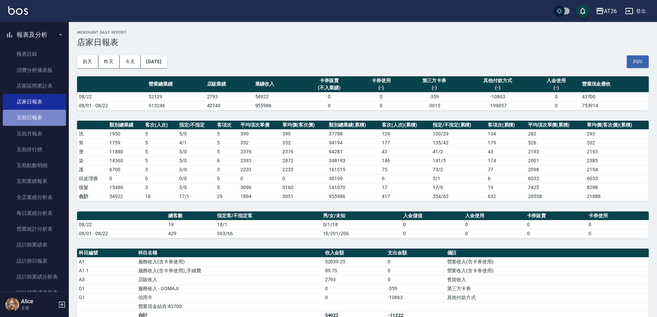
click at [39, 122] on link "互助日報表" at bounding box center [34, 118] width 63 height 16
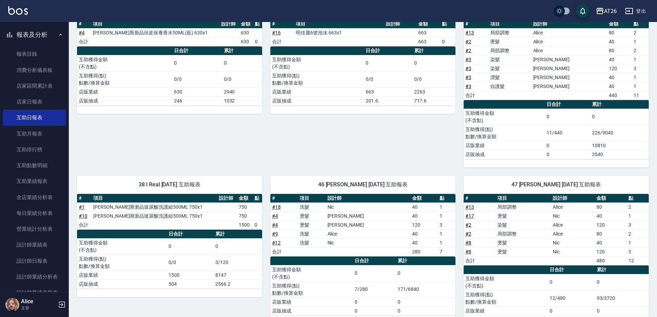
scroll to position [124, 0]
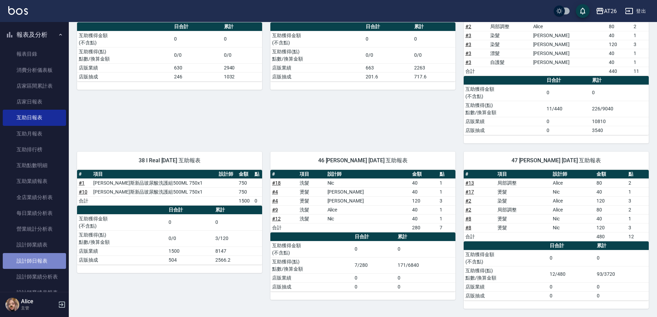
click at [43, 264] on link "設計師日報表" at bounding box center [34, 261] width 63 height 16
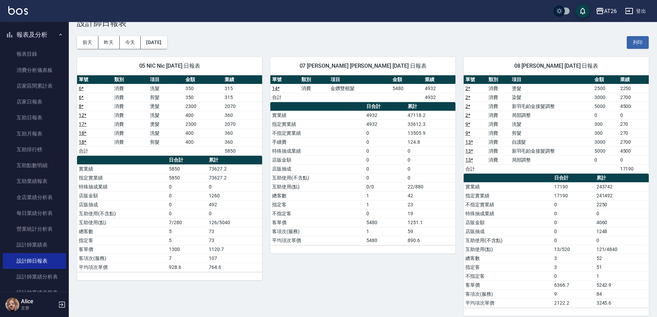
scroll to position [16, 0]
